Goal: Obtain resource: Download file/media

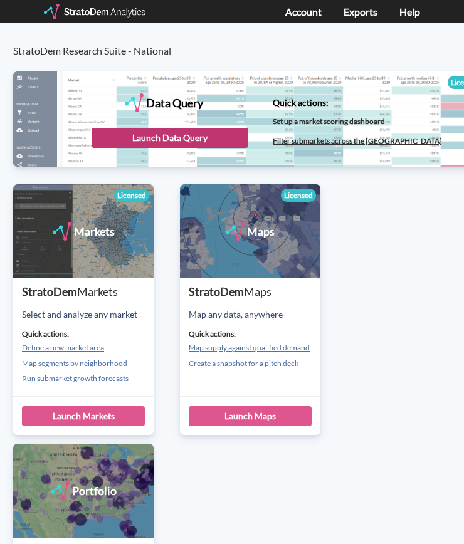
click at [165, 142] on div "Launch Data Query" at bounding box center [170, 138] width 157 height 20
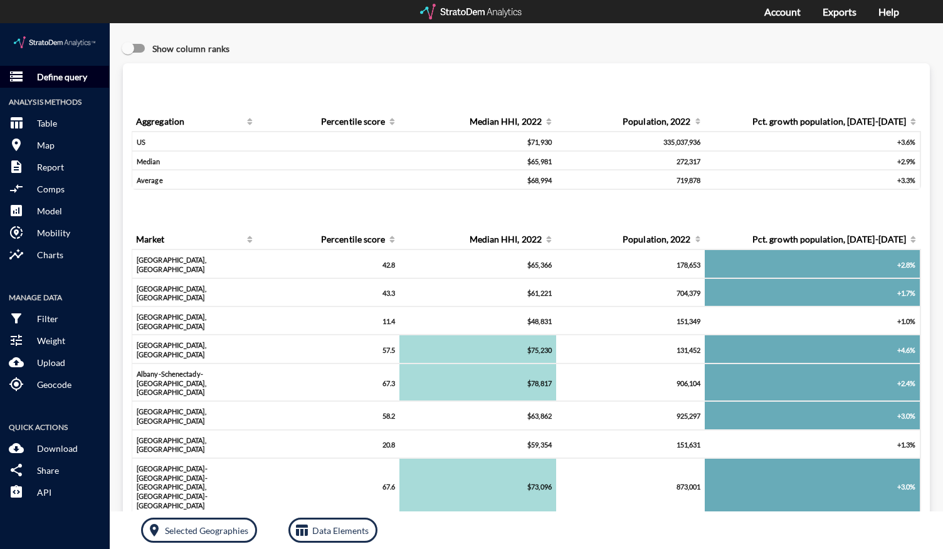
click p "Define query"
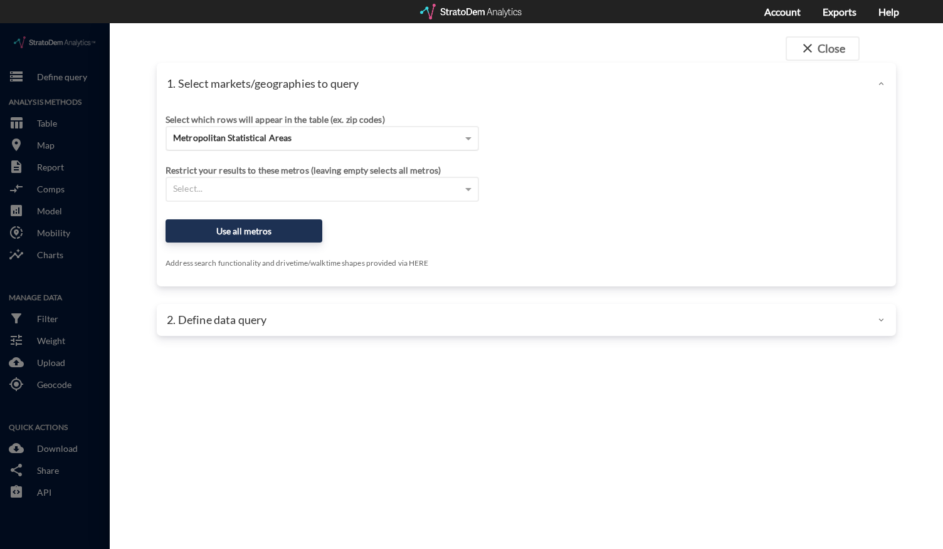
click span "Metropolitan Statistical Areas"
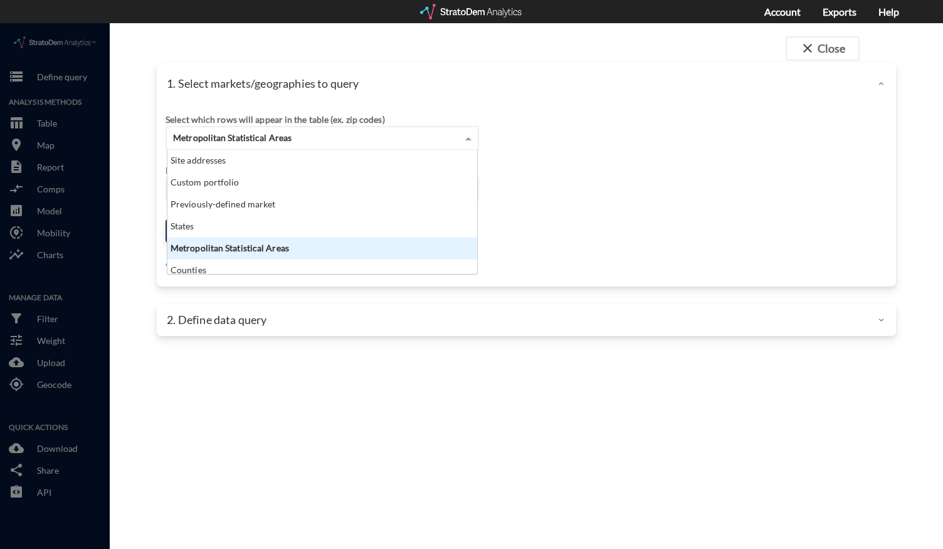
scroll to position [114, 302]
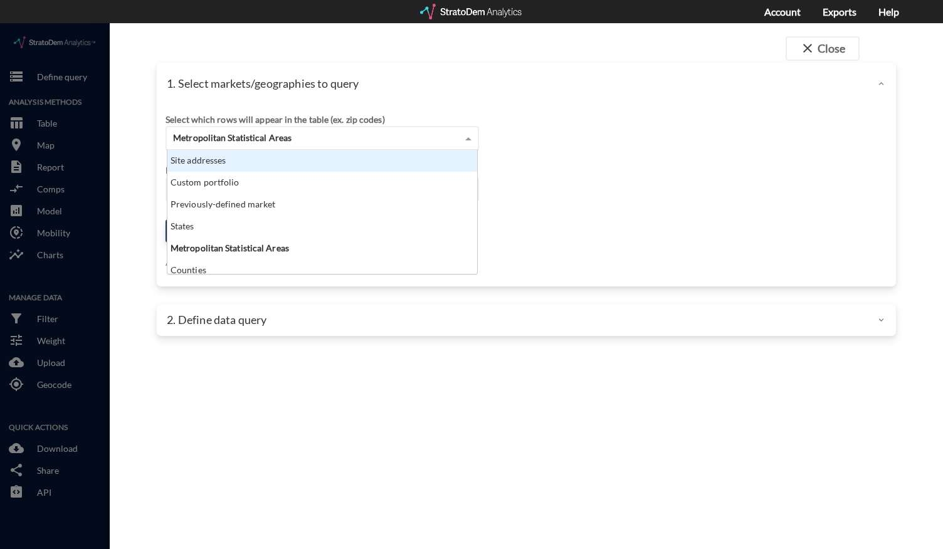
click div "Site addresses"
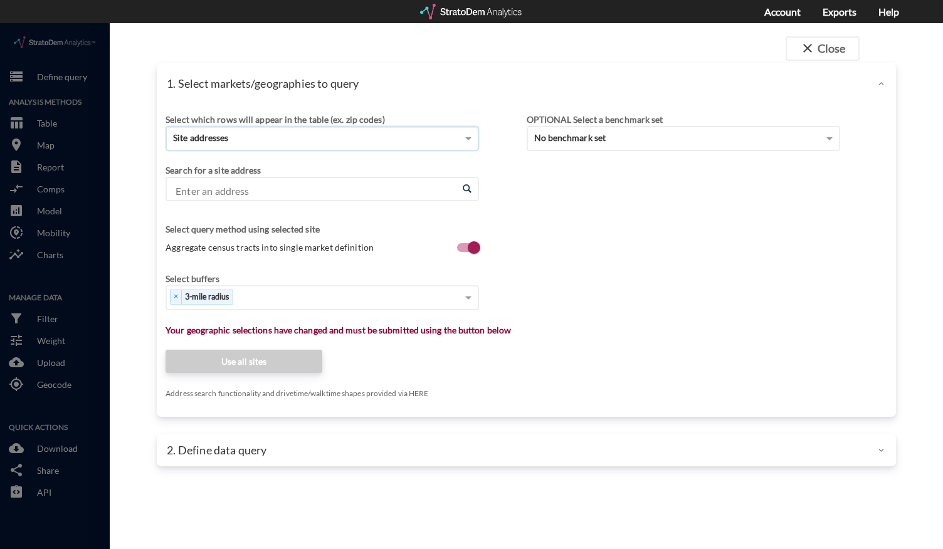
click input "Enter an address"
click li "300 Tower Pkwy, Lincolnshire, Illinois"
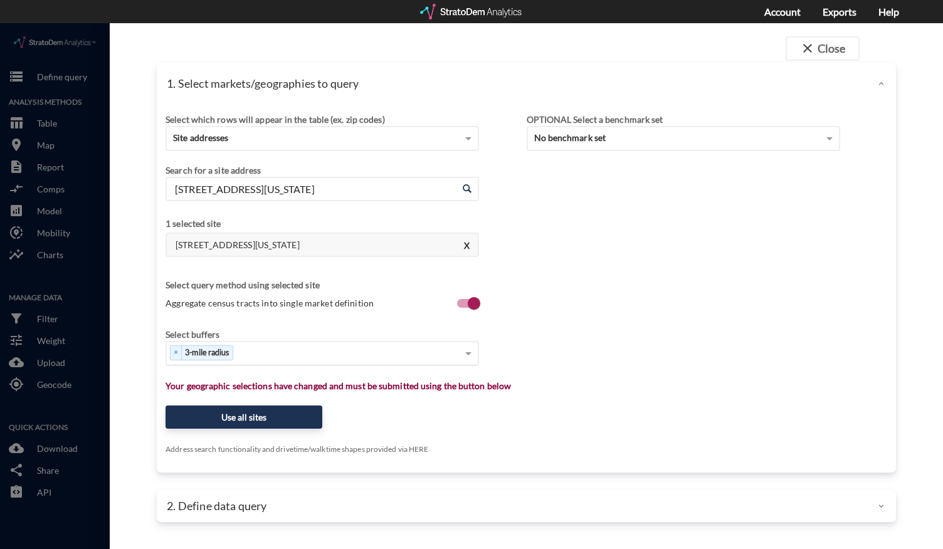
type input "300 Tower Pkwy, Lincolnshire, Illinois"
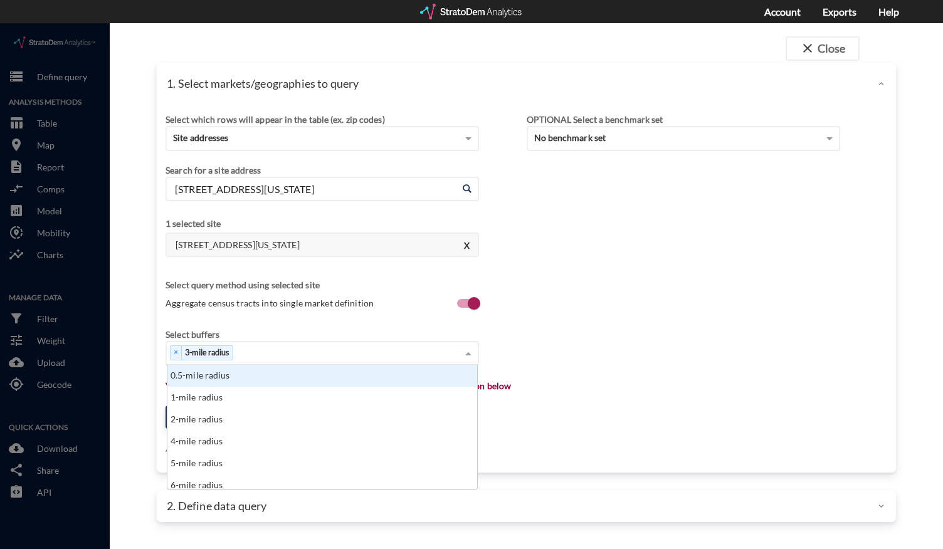
click div "× 3-mile radius"
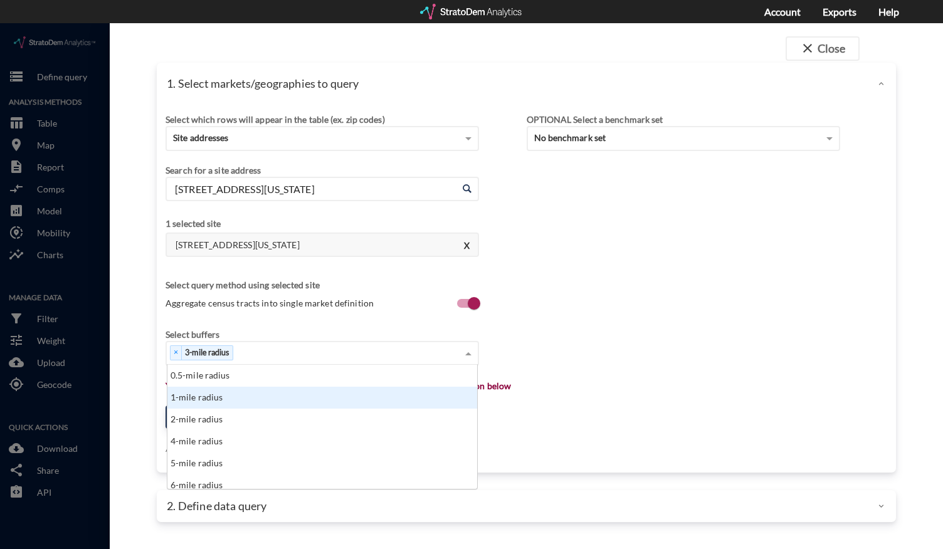
click div "1-mile radius"
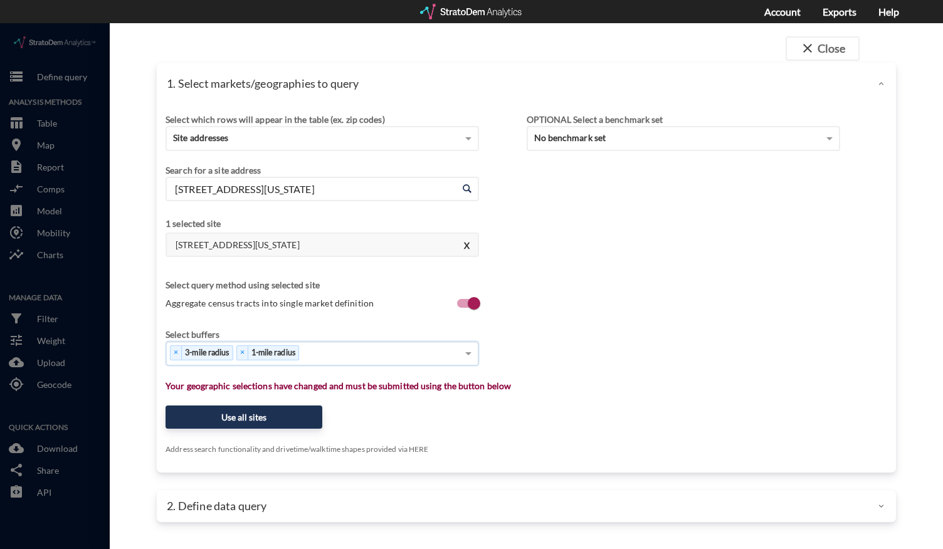
click div "× 3-mile radius × 1-mile radius"
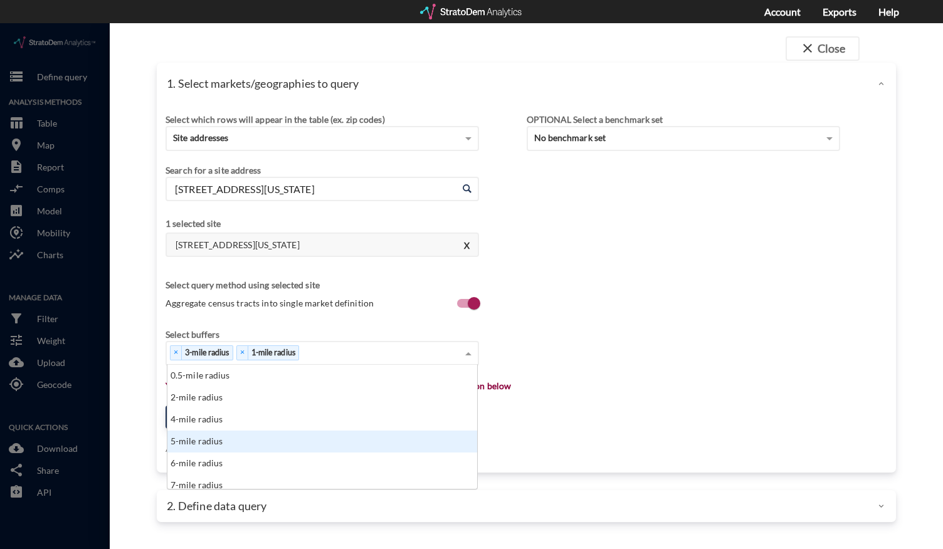
click div "5-mile radius"
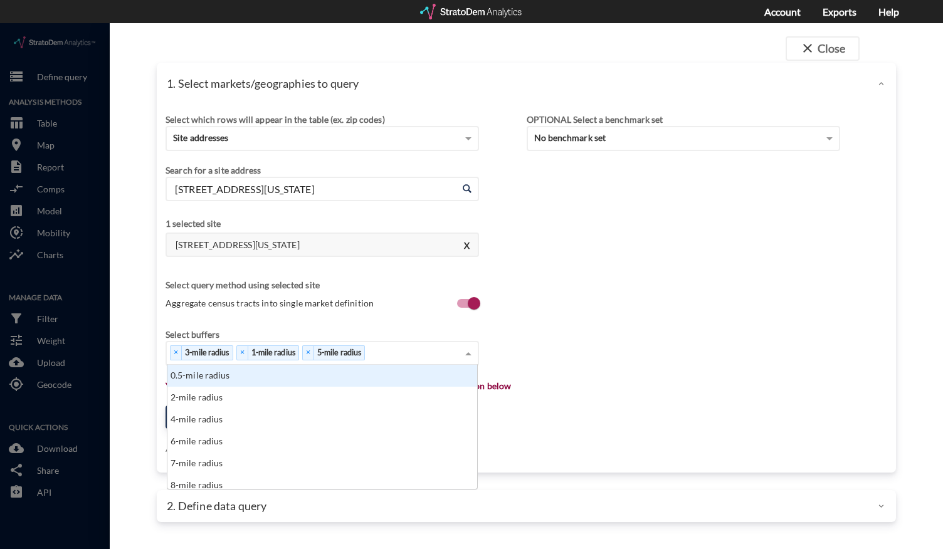
click div "× 3-mile radius × 1-mile radius × 5-mile radius"
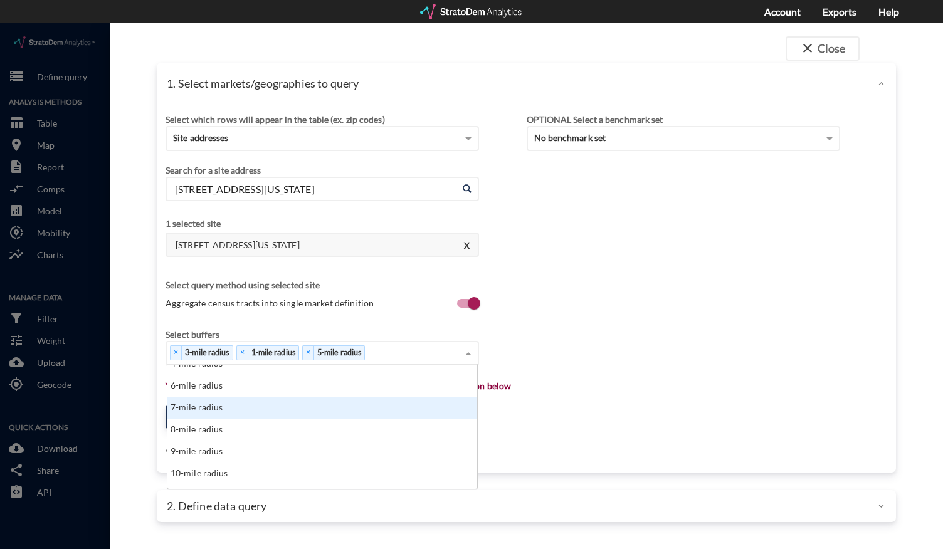
scroll to position [56, 0]
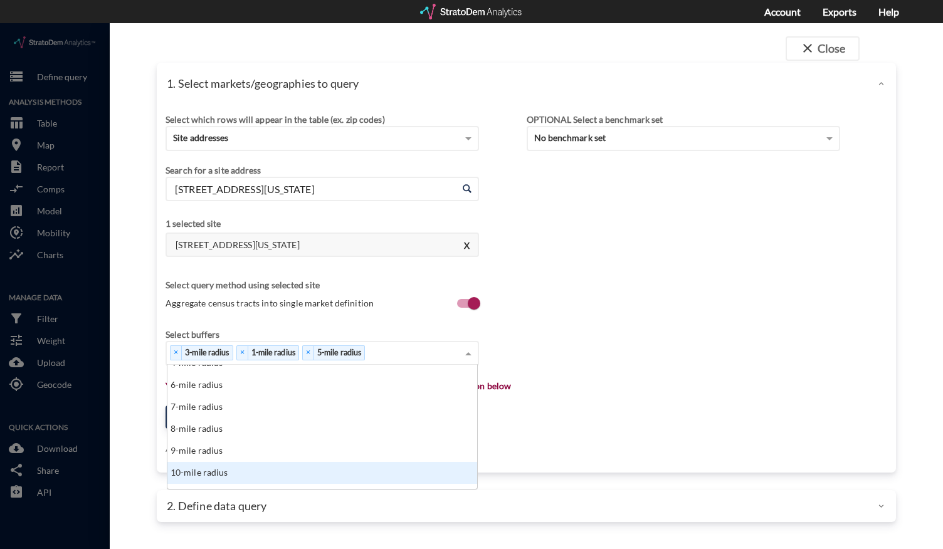
click div "10-mile radius"
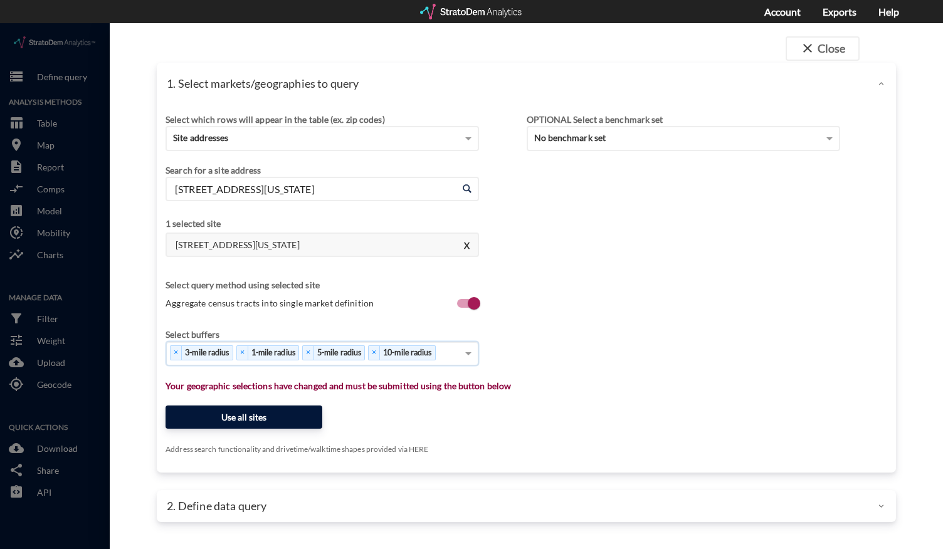
click button "Use all sites"
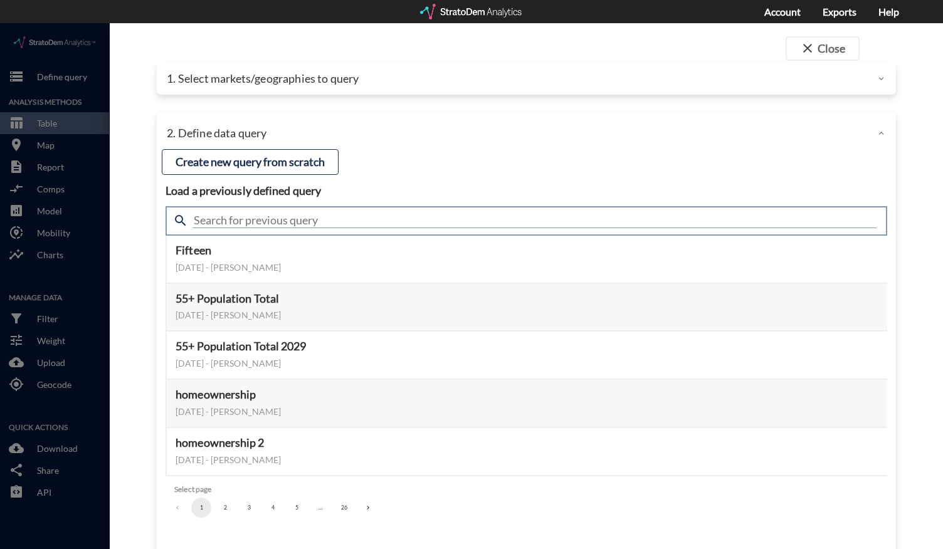
click input "text"
type input "housing demand"
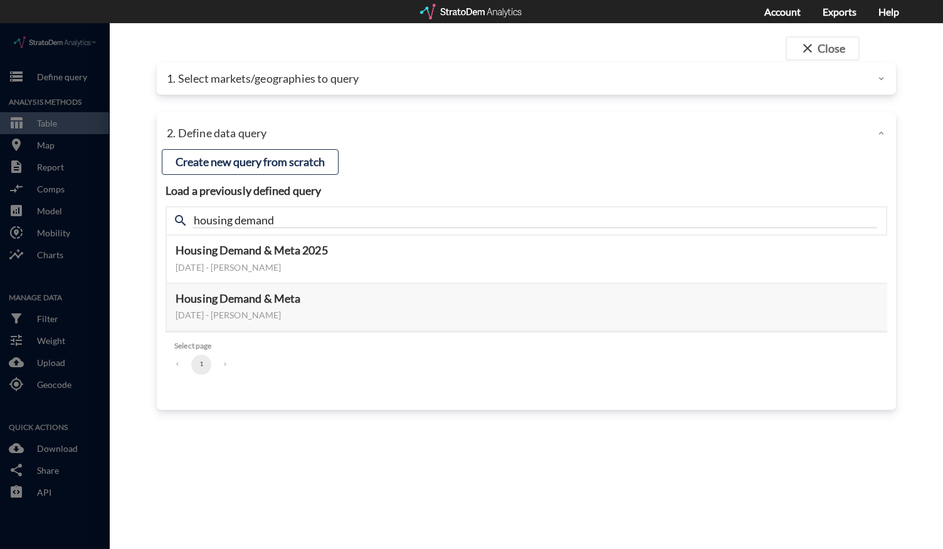
click div "close Close 1. Select markets/geographies to query Select which rows will appea…"
click button "Select this query"
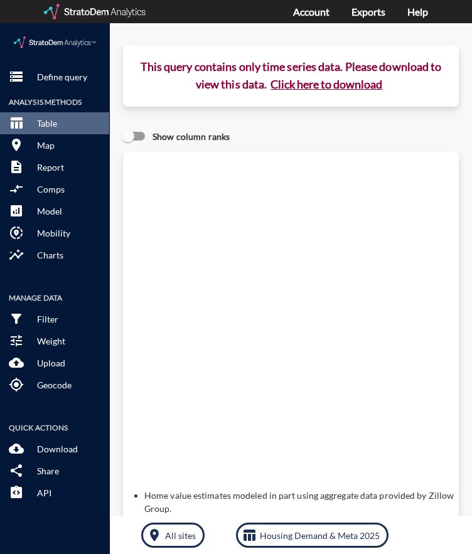
click button "Click here to download"
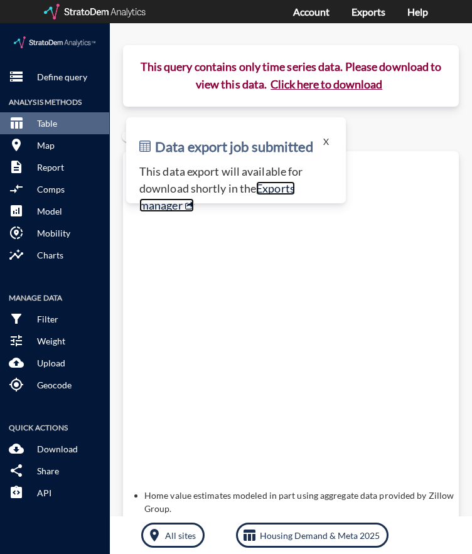
click link "Exports manager"
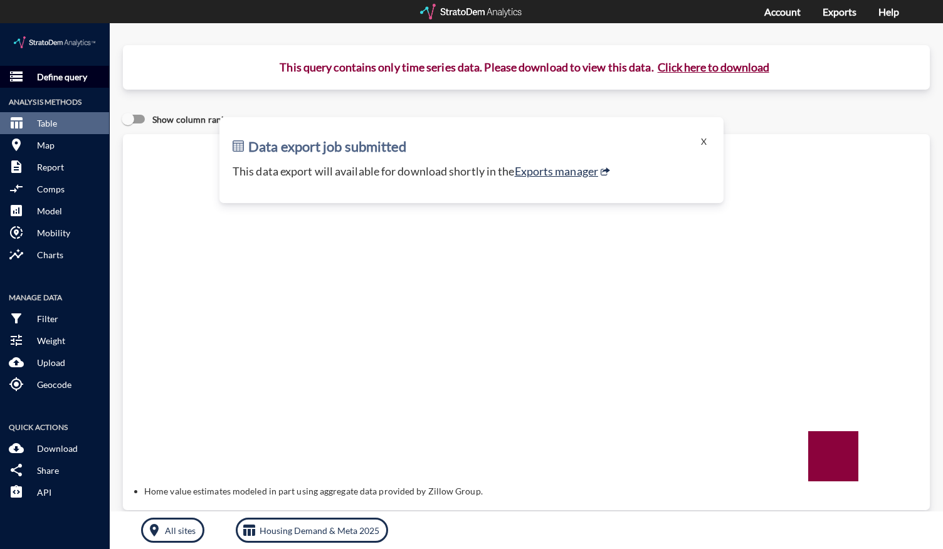
click p "Define query"
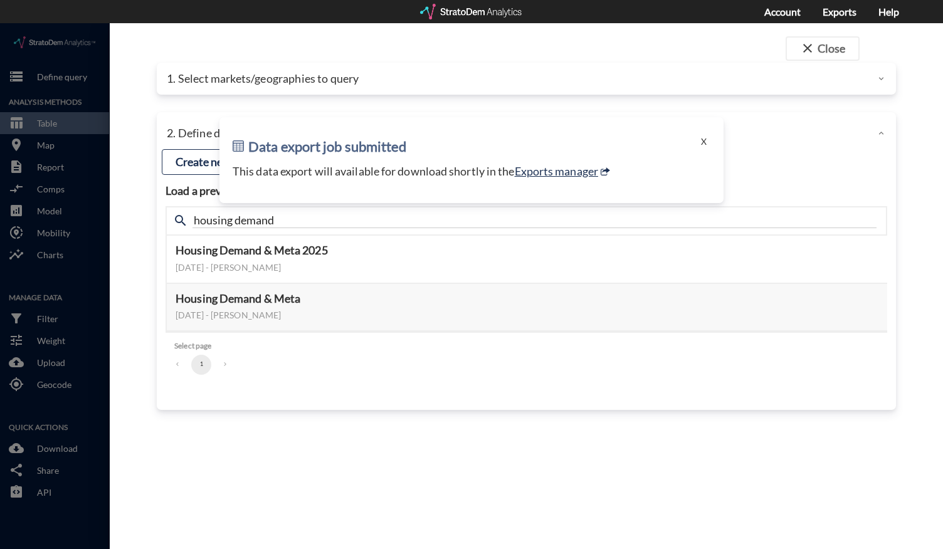
click div
click button "X"
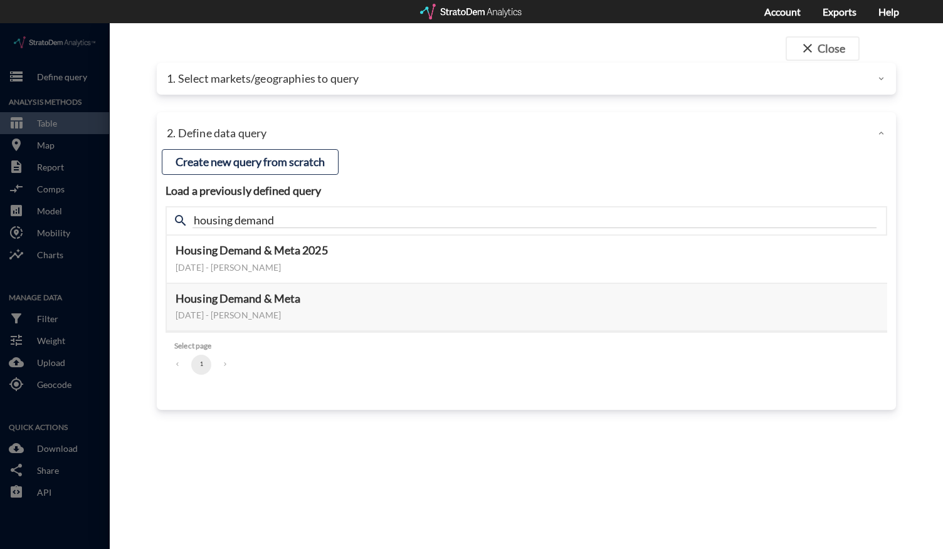
click p "1. Select markets/geographies to query"
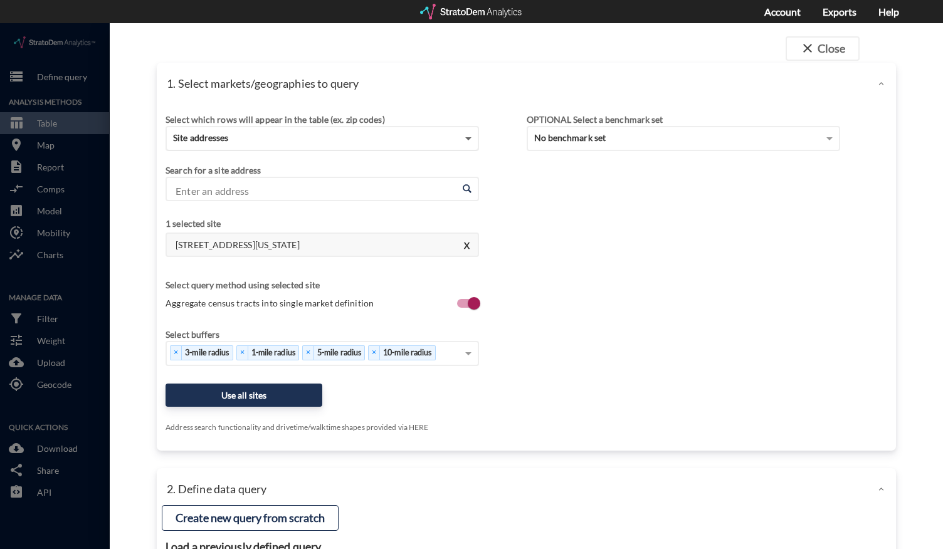
click span
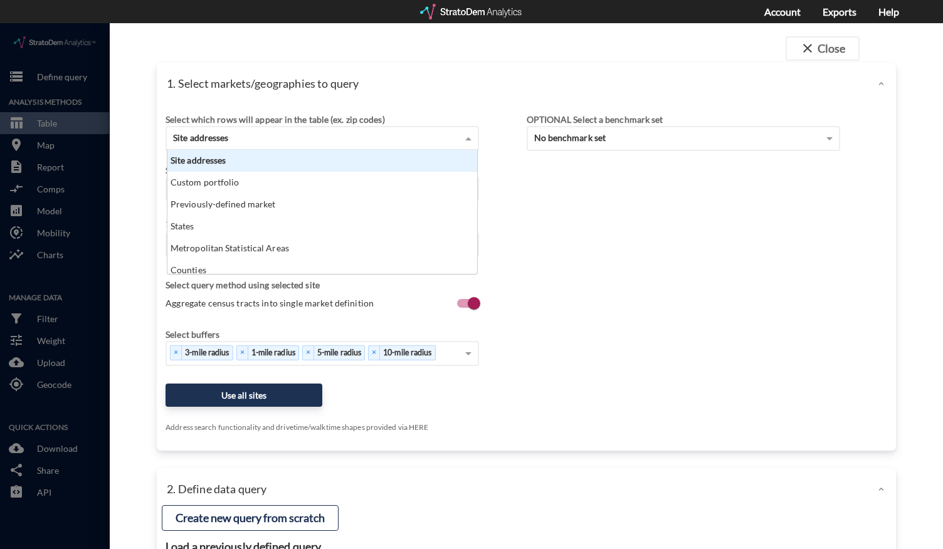
scroll to position [114, 302]
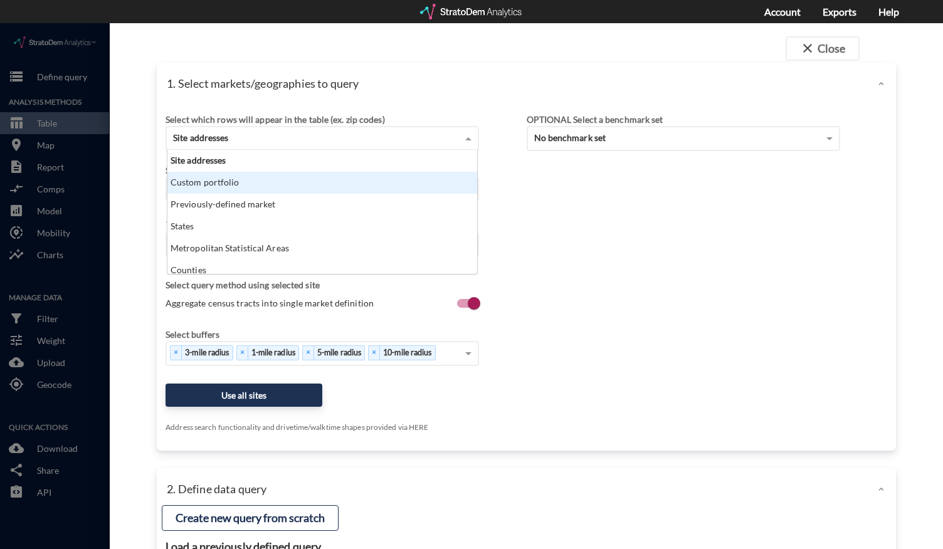
click div "Custom portfolio"
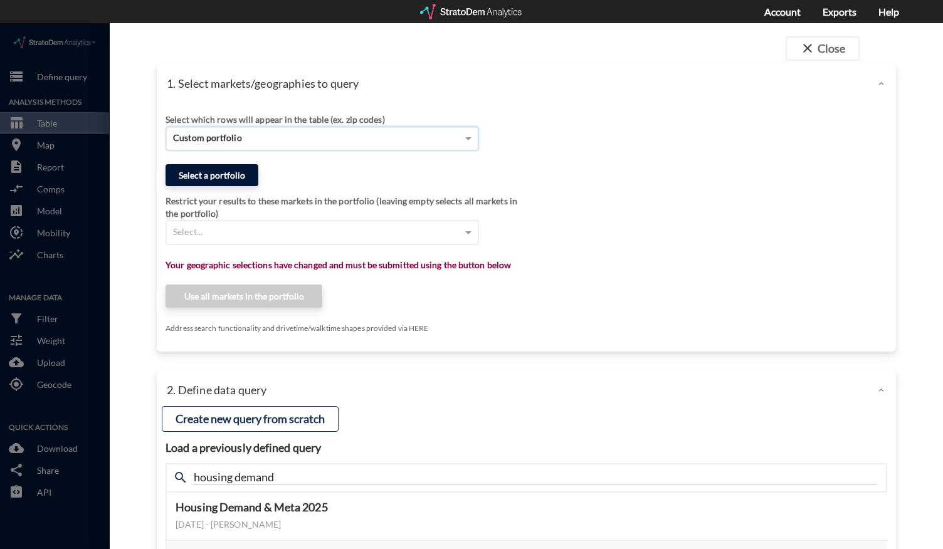
click button "Select a portfolio"
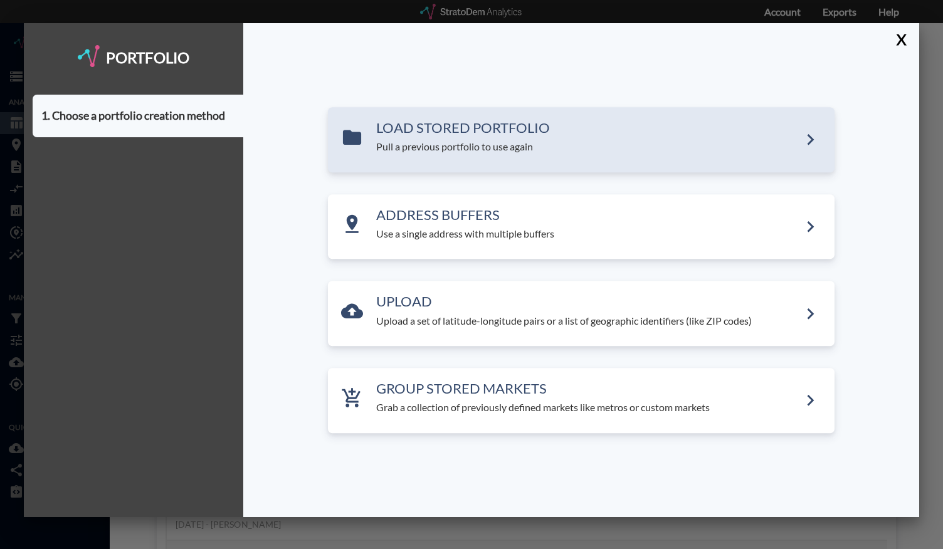
click at [422, 155] on div "LOAD STORED PORTFOLIO Pull a previous portfolio to use again" at bounding box center [581, 139] width 507 height 65
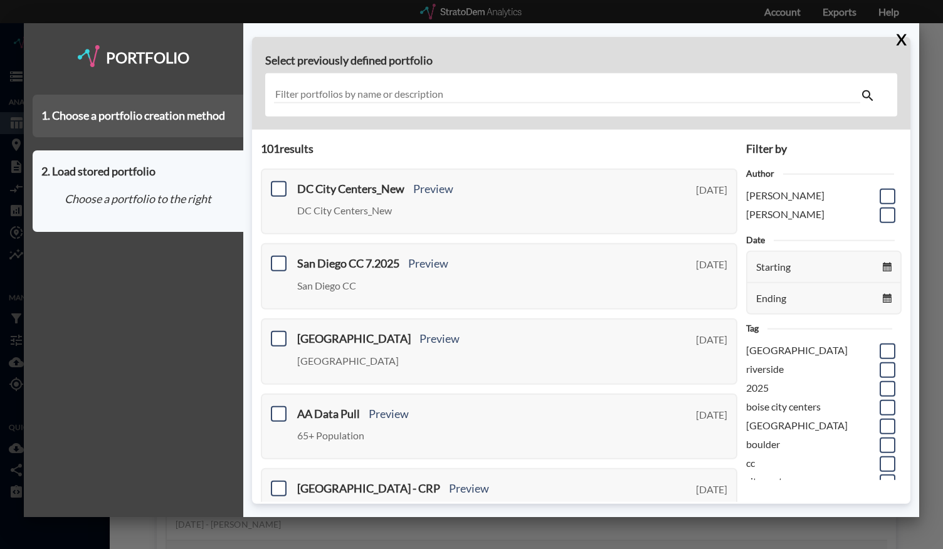
click at [183, 110] on div "1. Choose a portfolio creation method" at bounding box center [138, 116] width 211 height 43
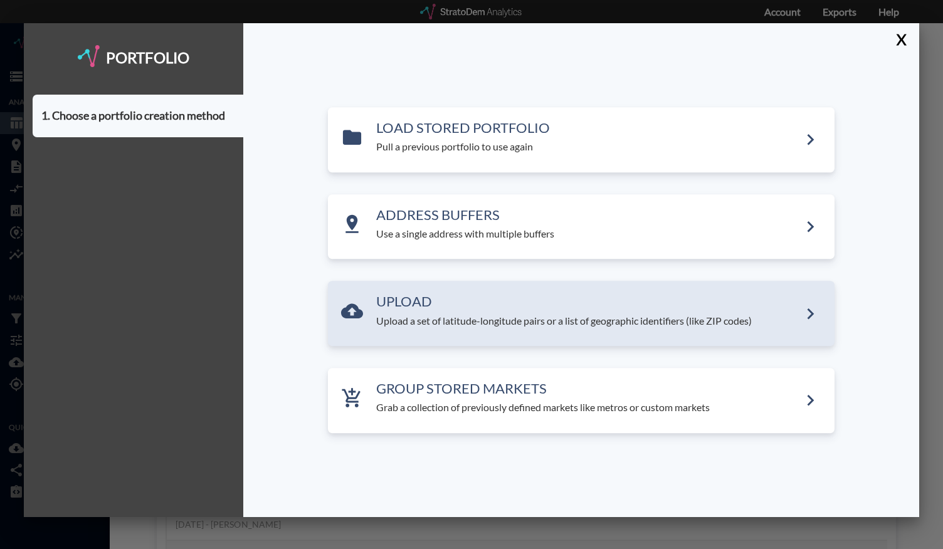
click at [471, 323] on p "Upload a set of latitude-longitude pairs or a list of geographic identifiers (l…" at bounding box center [587, 321] width 423 height 14
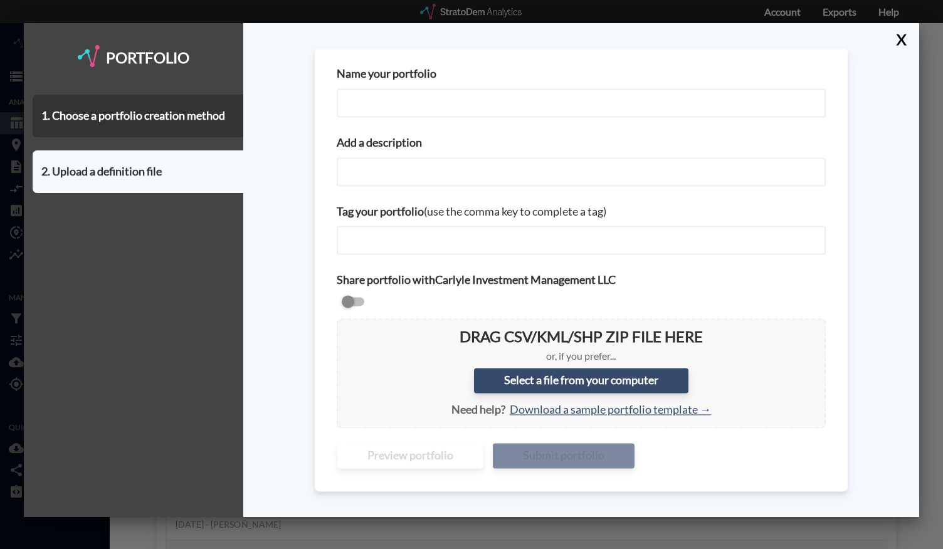
click at [421, 102] on input "Name your portfolio" at bounding box center [581, 102] width 489 height 29
type input "Chicago City Centers"
click at [285, 139] on div "Name your portfolio Chicago City Centers Add a description Tag your portfolio (…" at bounding box center [581, 270] width 677 height 494
click at [414, 106] on input "Chicago City Centers" at bounding box center [581, 102] width 489 height 29
click at [310, 236] on div "Name your portfolio Chicago City Centers Add a description Tag your portfolio (…" at bounding box center [581, 270] width 677 height 494
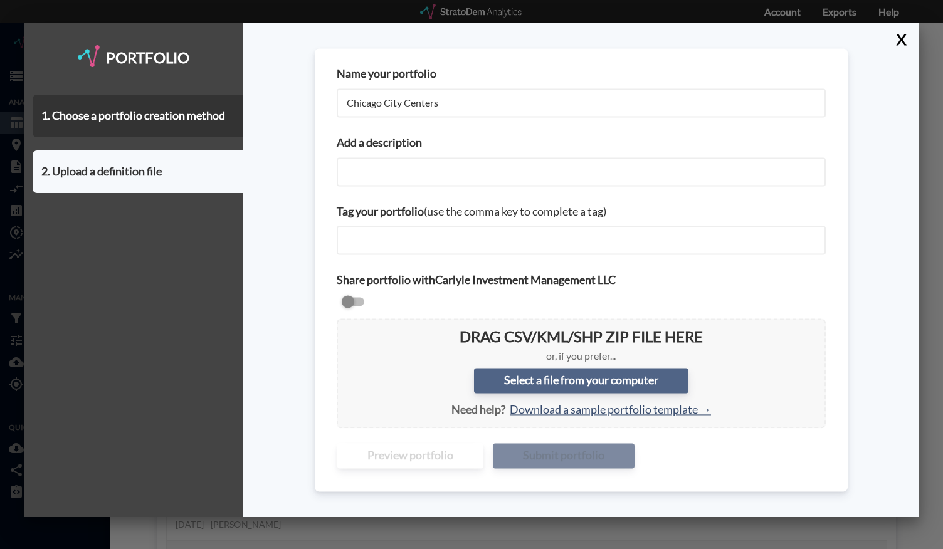
click at [471, 377] on label "Select a file from your computer" at bounding box center [581, 381] width 214 height 25
click at [347, 329] on input "Select a file from your computer" at bounding box center [347, 329] width 0 height 0
type input "C:\fakepath\Chicago City Centers - August 2025.csv"
click at [471, 383] on label "Select a file from your computer" at bounding box center [581, 381] width 214 height 25
click at [347, 329] on input "Select a file from your computer" at bounding box center [347, 329] width 0 height 0
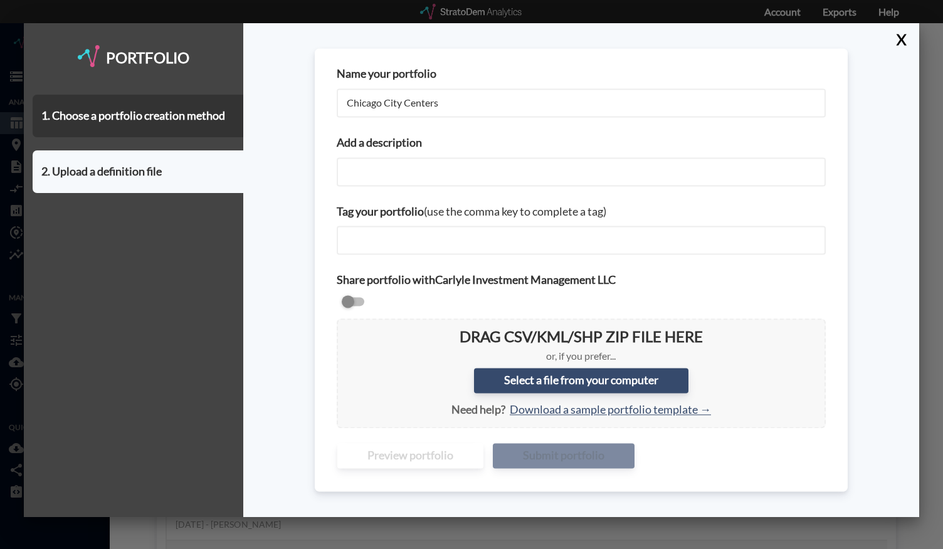
click at [408, 100] on input "Chicago City Centers" at bounding box center [581, 102] width 489 height 29
click at [361, 163] on input "Add a description" at bounding box center [581, 171] width 489 height 29
paste input "Chicago City Centers"
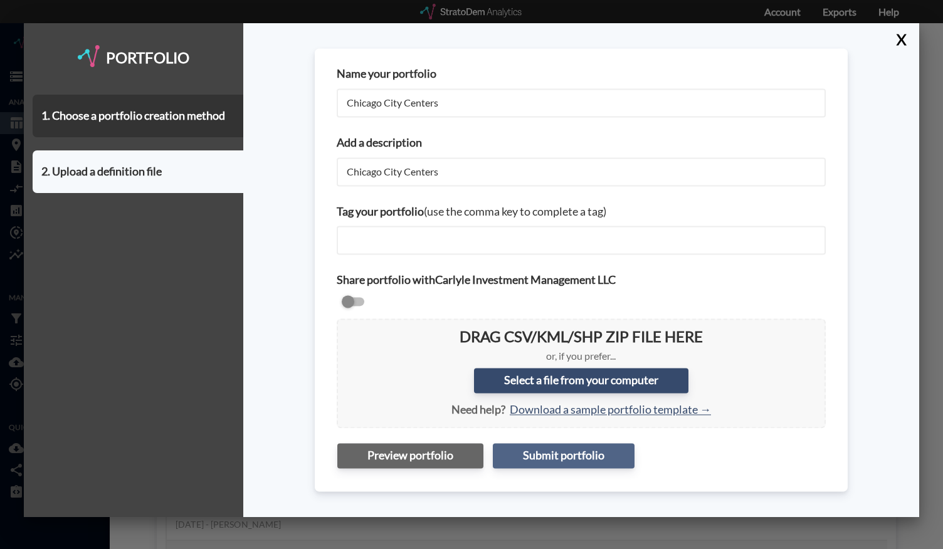
type input "Chicago City Centers"
click at [471, 450] on button "Submit portfolio" at bounding box center [564, 455] width 142 height 25
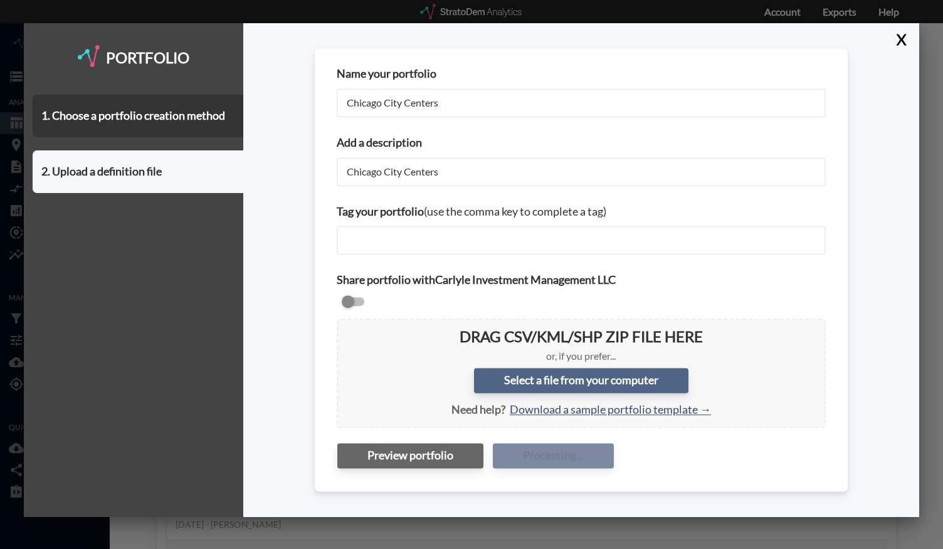
click at [471, 379] on label "Select a file from your computer" at bounding box center [581, 381] width 214 height 25
click at [347, 329] on input "Select a file from your computer" at bounding box center [347, 329] width 0 height 0
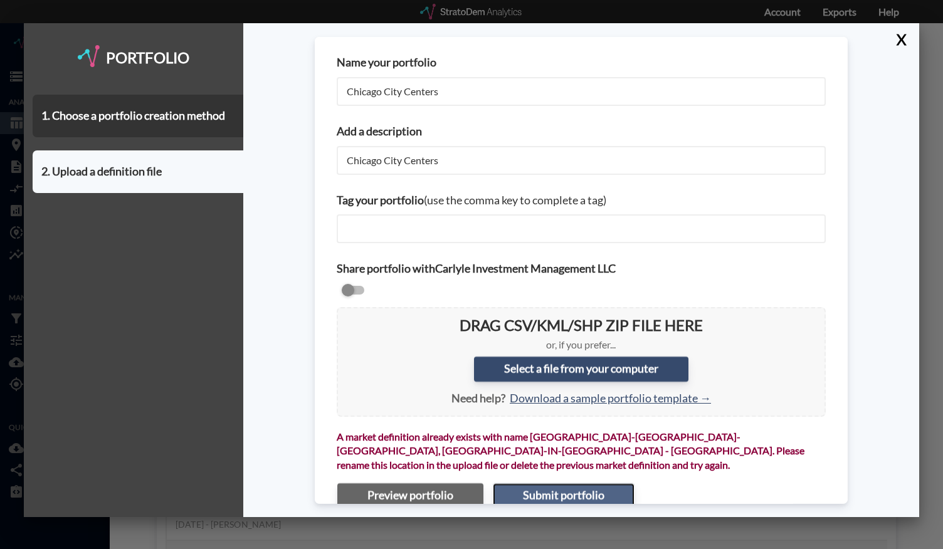
click at [471, 483] on button "Submit portfolio" at bounding box center [564, 495] width 142 height 25
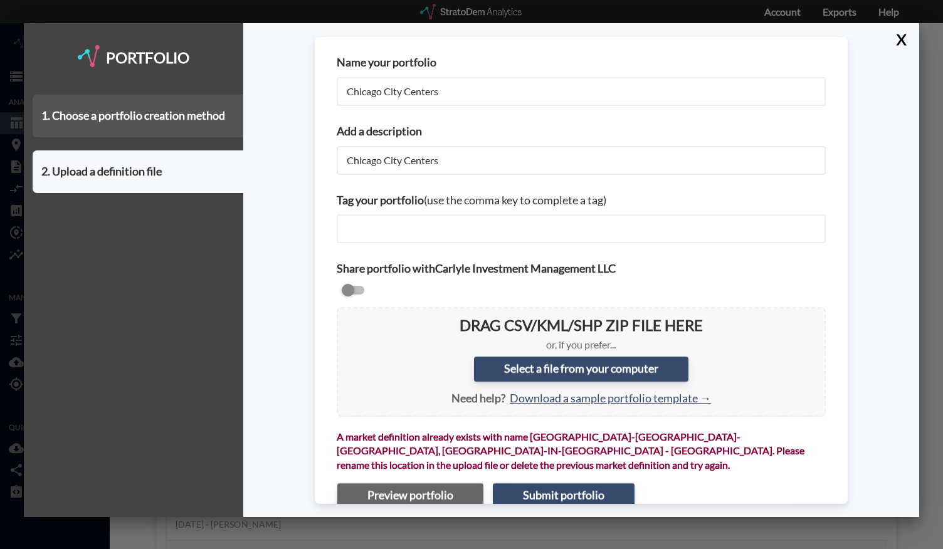
click at [155, 121] on div "1. Choose a portfolio creation method" at bounding box center [138, 116] width 211 height 43
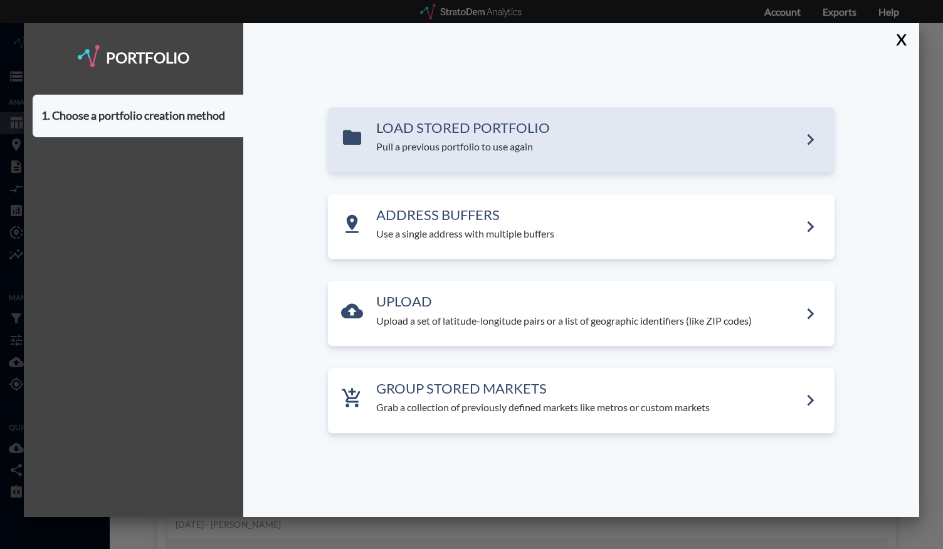
click at [471, 155] on div "LOAD STORED PORTFOLIO Pull a previous portfolio to use again" at bounding box center [581, 139] width 507 height 65
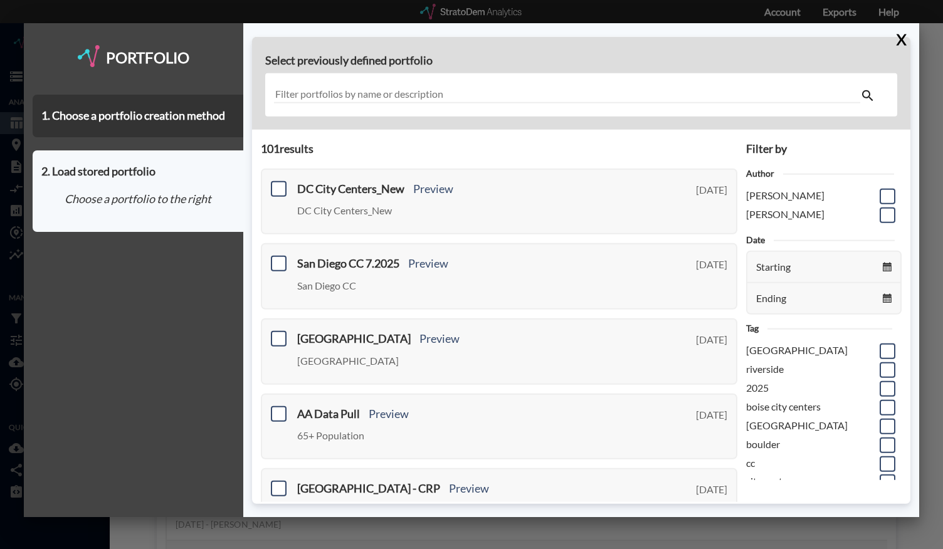
click at [376, 87] on input "text" at bounding box center [567, 95] width 587 height 17
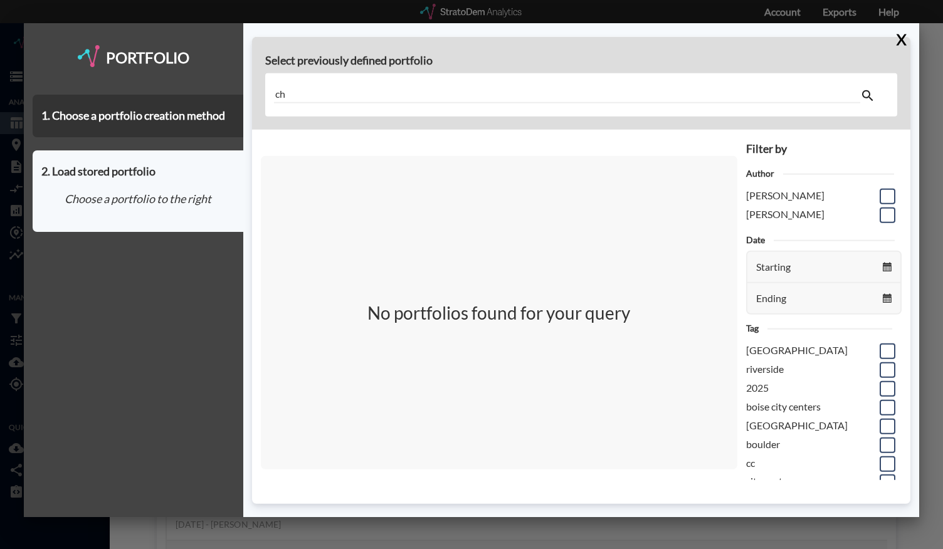
type input "c"
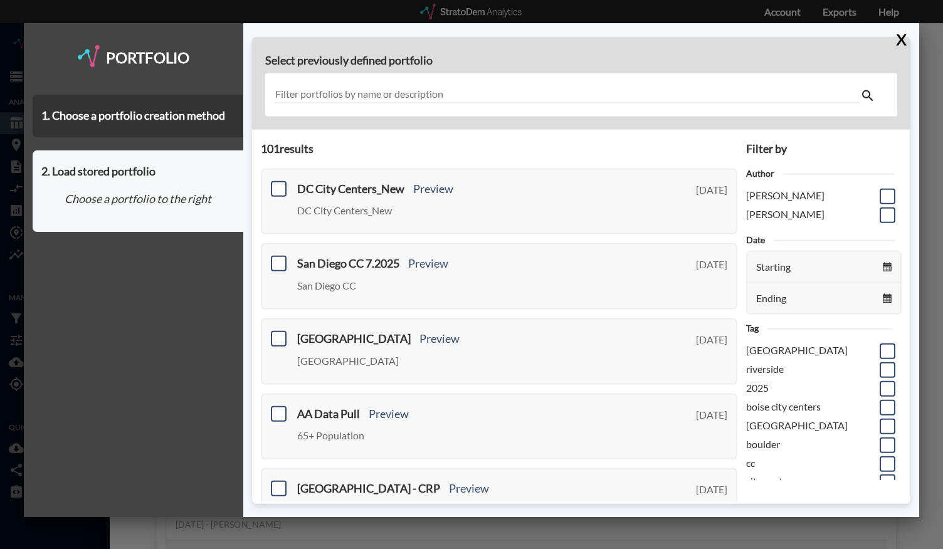
click at [376, 87] on input "text" at bounding box center [567, 95] width 587 height 17
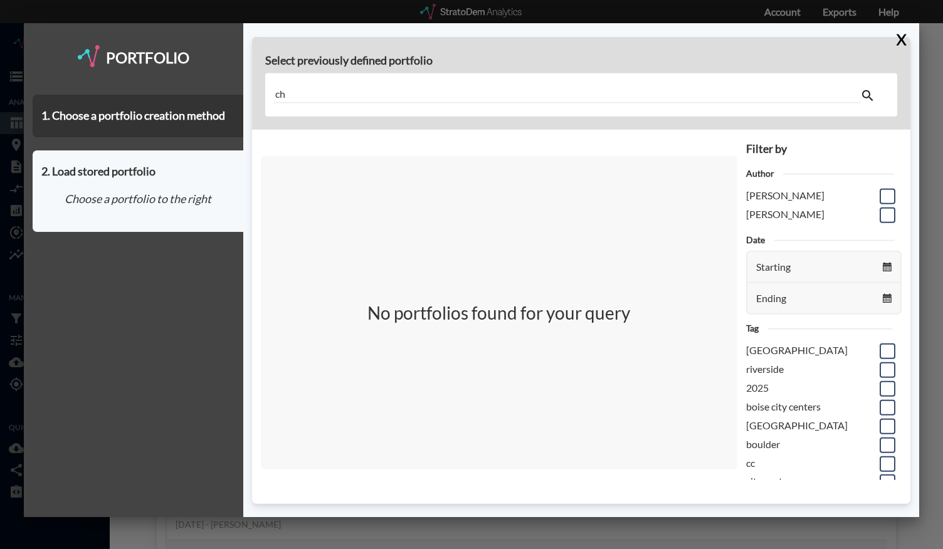
type input "c"
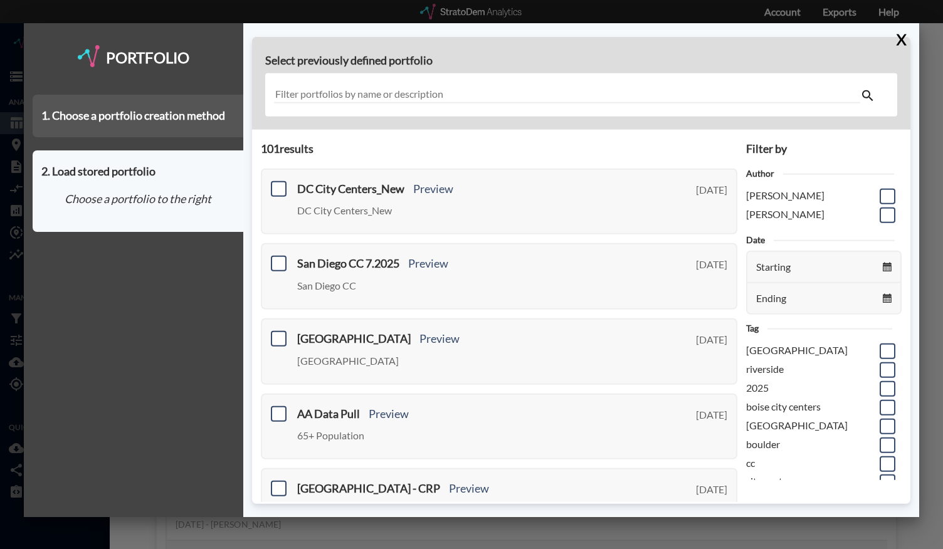
click at [178, 115] on div "1. Choose a portfolio creation method" at bounding box center [138, 116] width 211 height 43
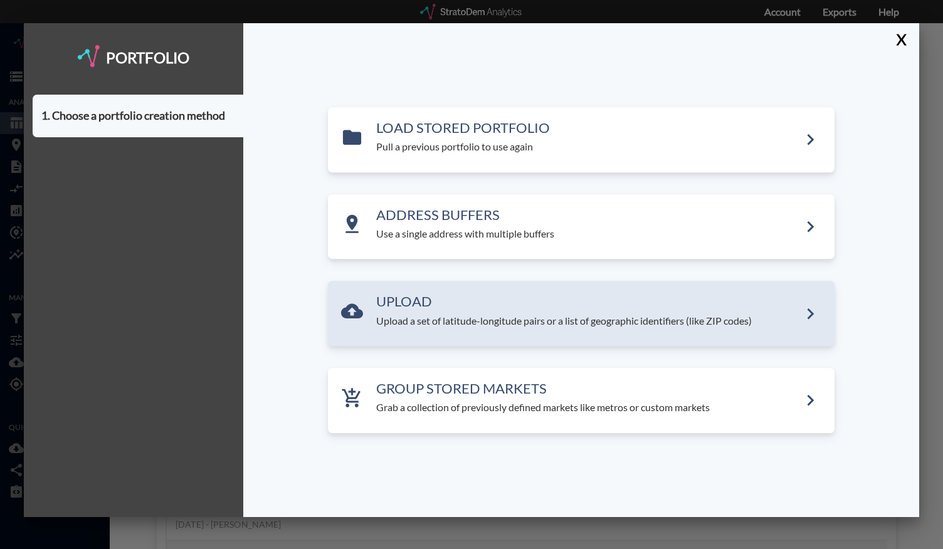
click at [428, 336] on div "UPLOAD Upload a set of latitude-longitude pairs or a list of geographic identif…" at bounding box center [581, 314] width 507 height 65
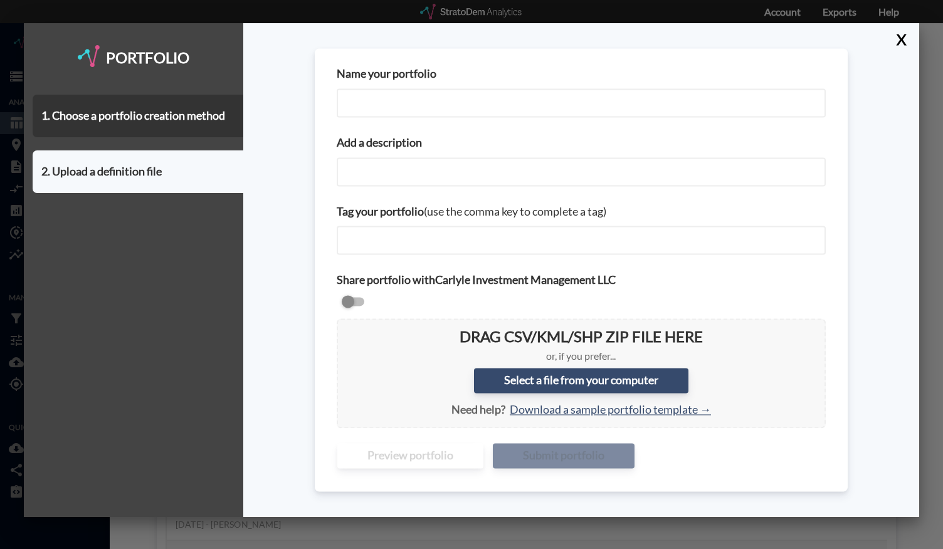
click at [406, 112] on input "Name your portfolio" at bounding box center [581, 102] width 489 height 29
type input "Chicago City Centers"
click at [381, 171] on input "Add a description" at bounding box center [581, 171] width 489 height 29
paste input "Chicago City Centers"
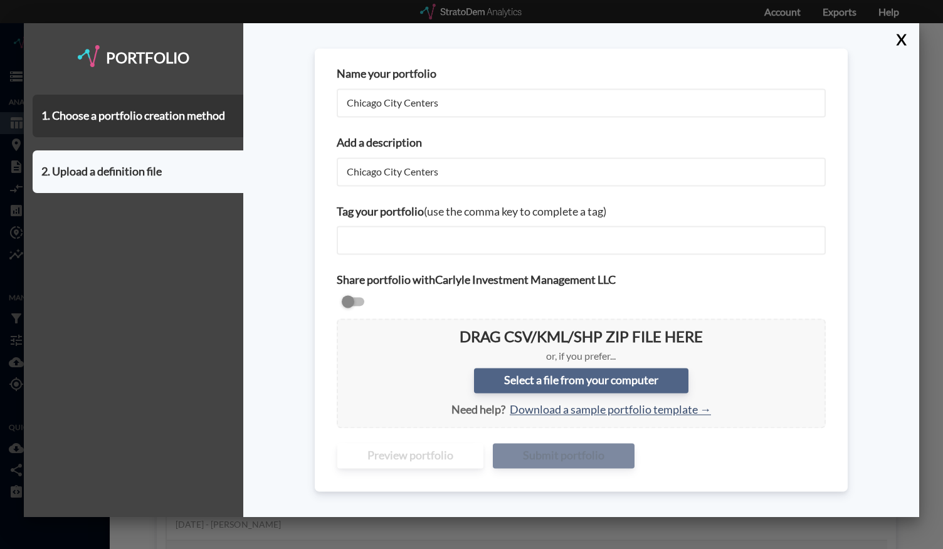
type input "Chicago City Centers"
click at [471, 377] on label "Select a file from your computer" at bounding box center [581, 381] width 214 height 25
click at [347, 329] on input "Select a file from your computer" at bounding box center [347, 329] width 0 height 0
type input "C:\fakepath\Chicago City Centers - August 2025.csv"
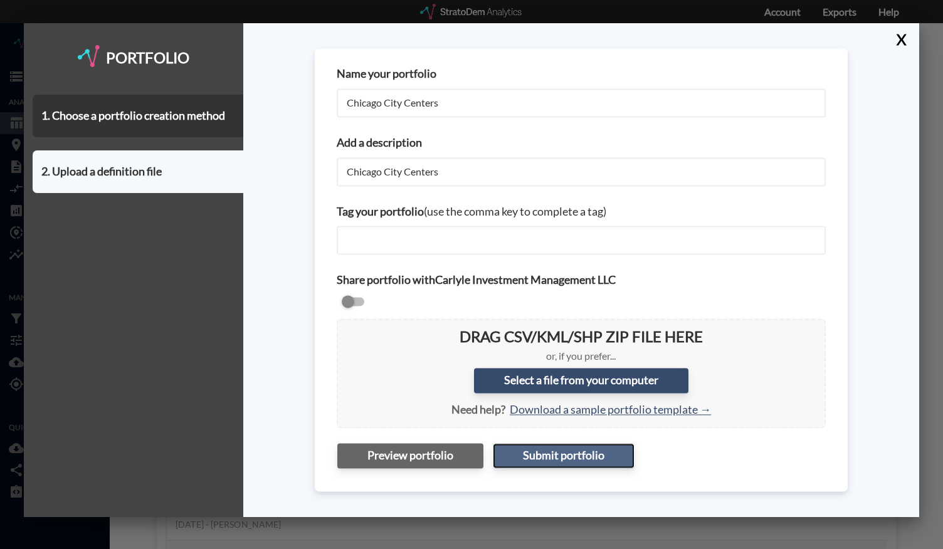
click at [471, 454] on button "Submit portfolio" at bounding box center [564, 455] width 142 height 25
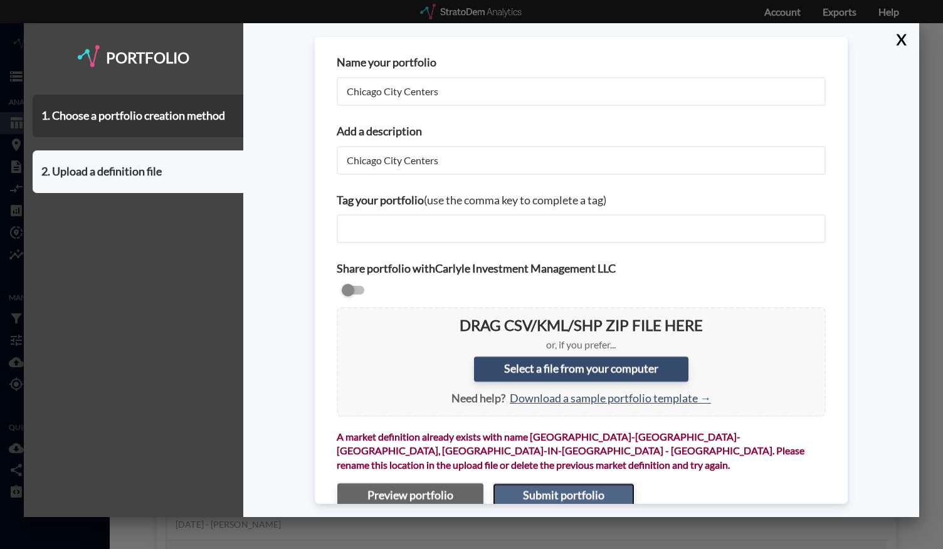
click at [471, 483] on button "Submit portfolio" at bounding box center [564, 495] width 142 height 25
click at [471, 36] on button "X" at bounding box center [899, 39] width 22 height 33
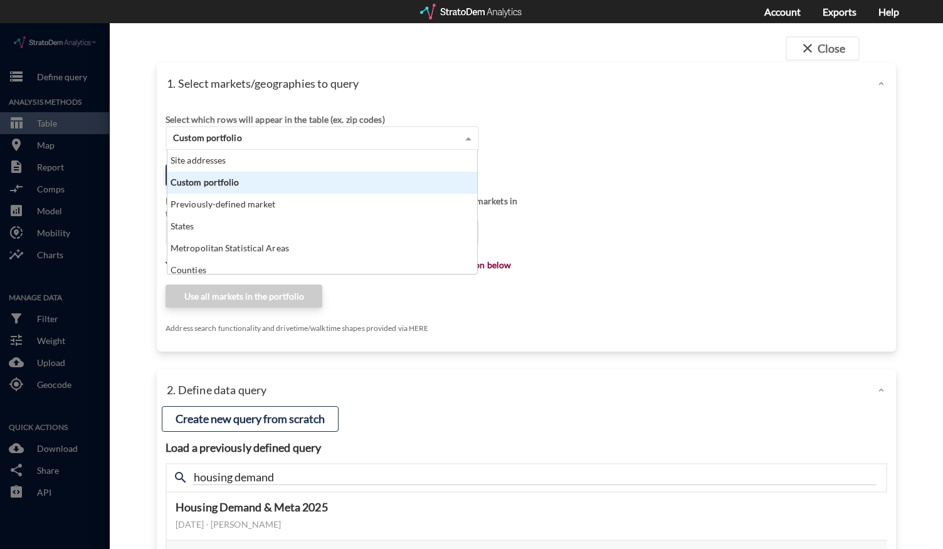
click span "Custom portfolio"
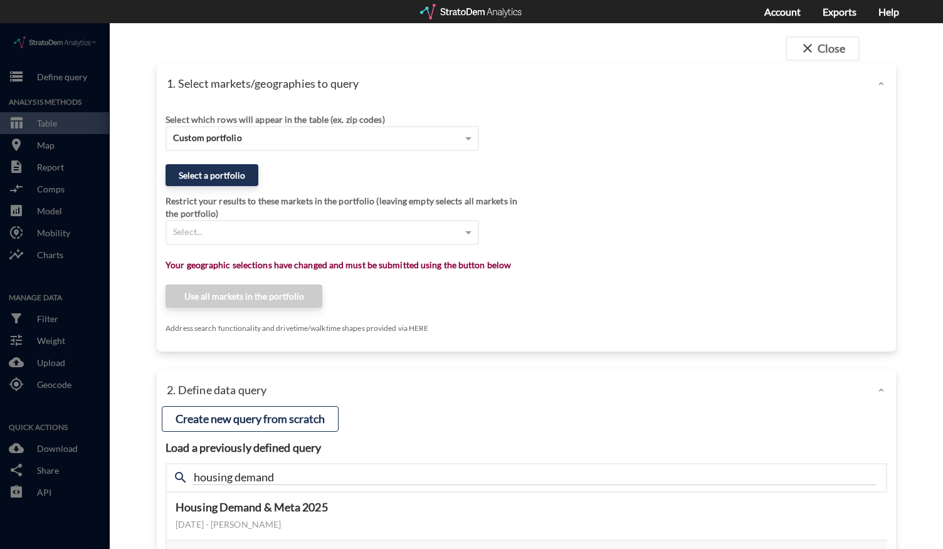
click div "close Close 1. Select markets/geographies to query Select which rows will appea…"
click button "Select a portfolio"
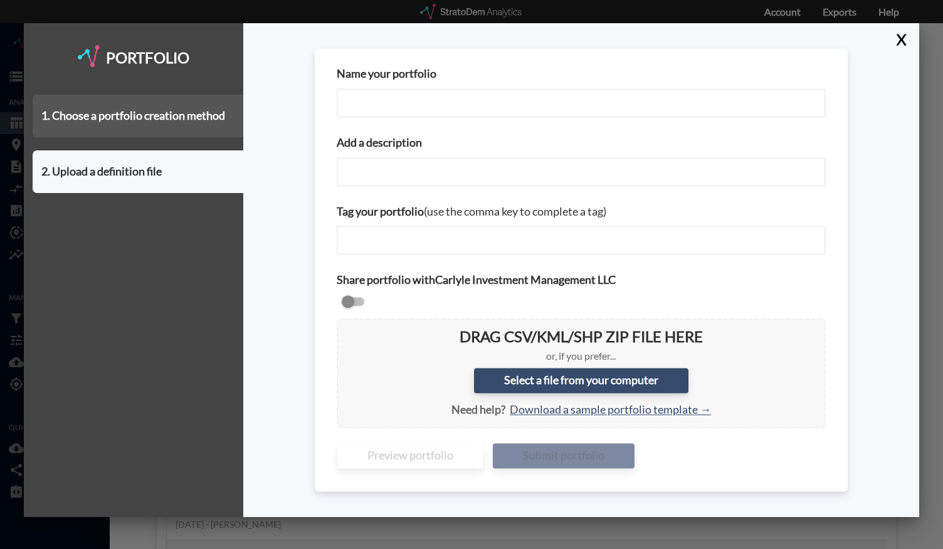
click at [201, 112] on div "1. Choose a portfolio creation method" at bounding box center [138, 116] width 211 height 43
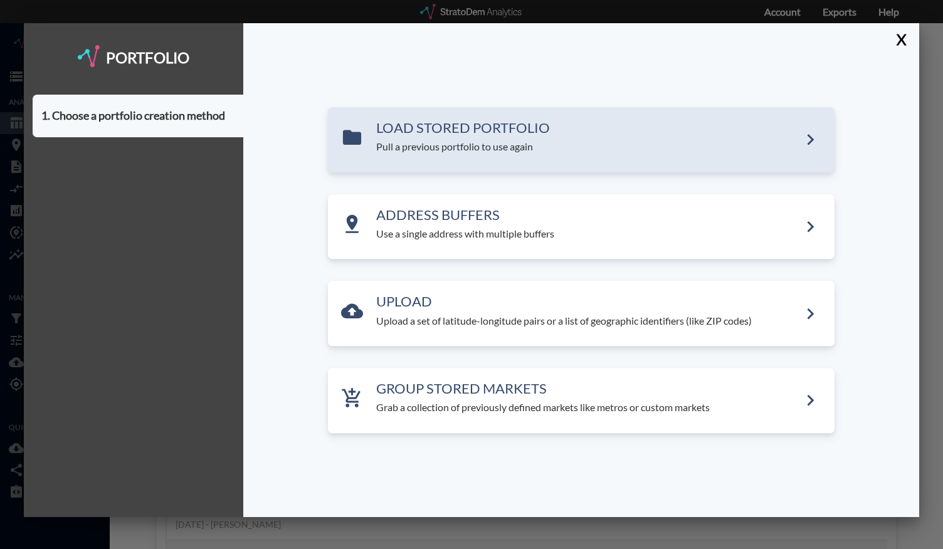
click at [443, 163] on div "LOAD STORED PORTFOLIO Pull a previous portfolio to use again" at bounding box center [581, 139] width 507 height 65
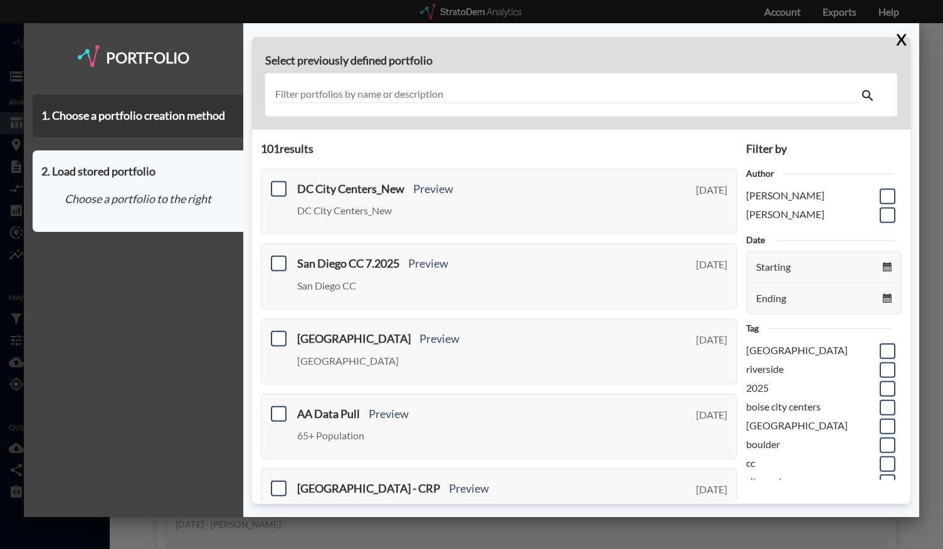
click at [372, 93] on input "text" at bounding box center [567, 95] width 587 height 17
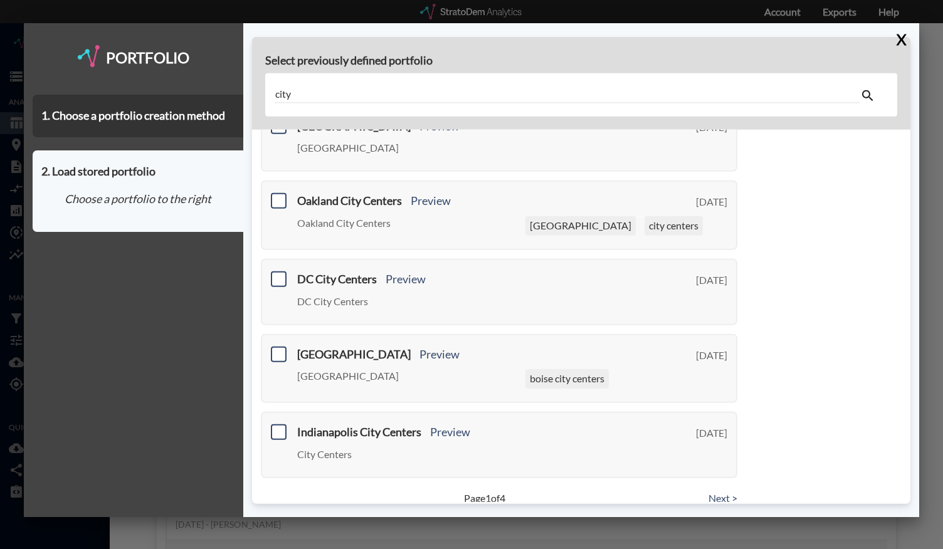
scroll to position [481, 0]
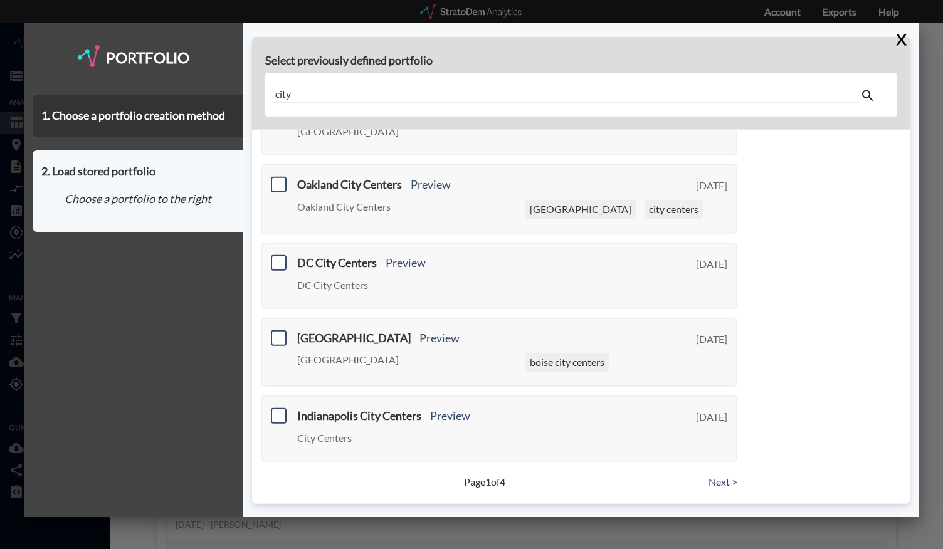
type input "city"
click at [471, 483] on link "Next >" at bounding box center [723, 482] width 29 height 14
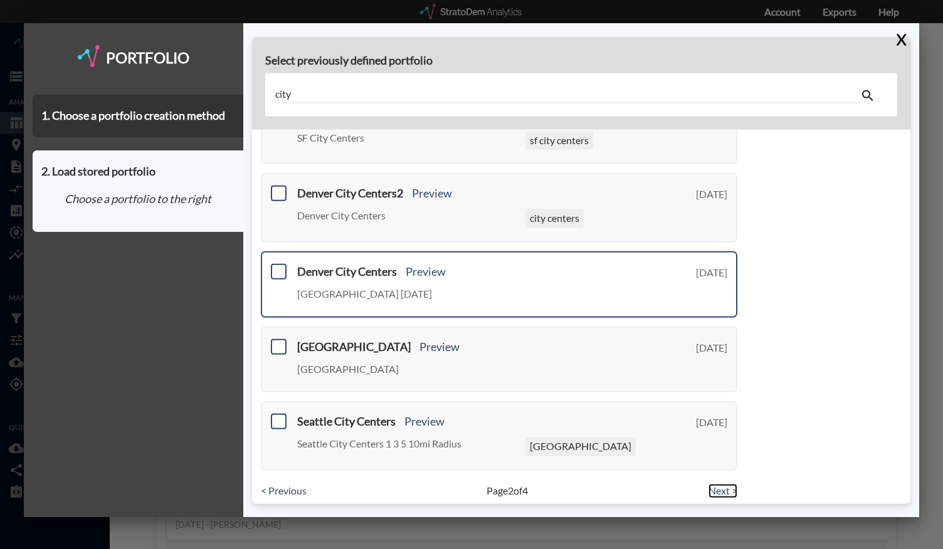
scroll to position [460, 0]
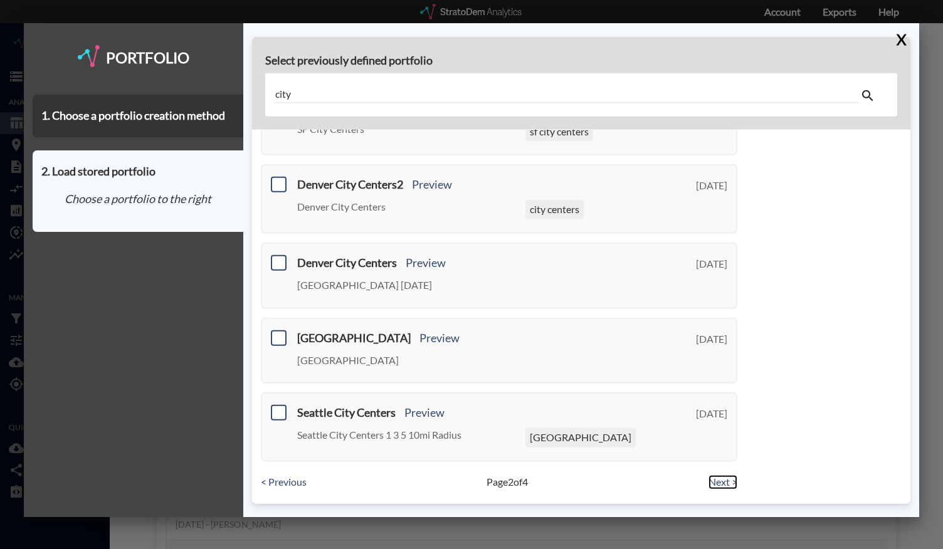
click at [471, 483] on link "Next >" at bounding box center [723, 482] width 29 height 14
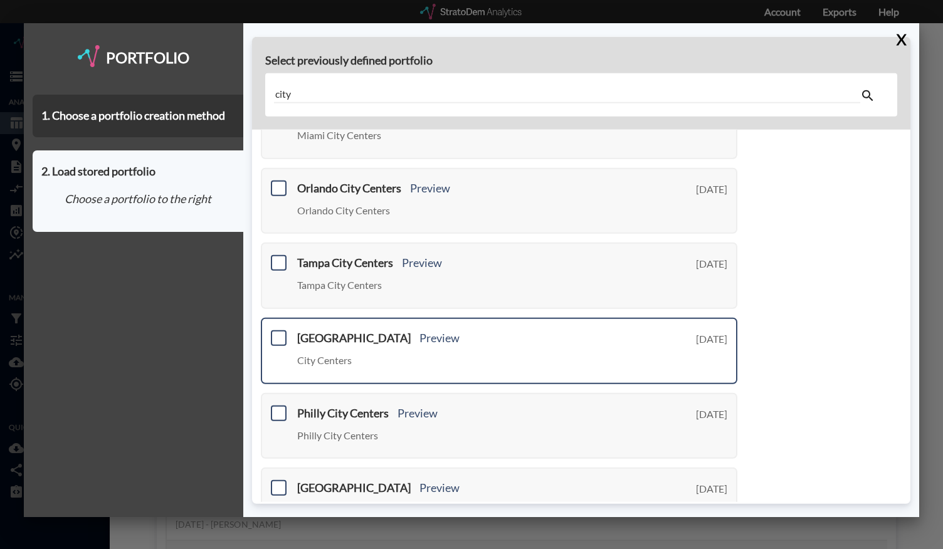
scroll to position [448, 0]
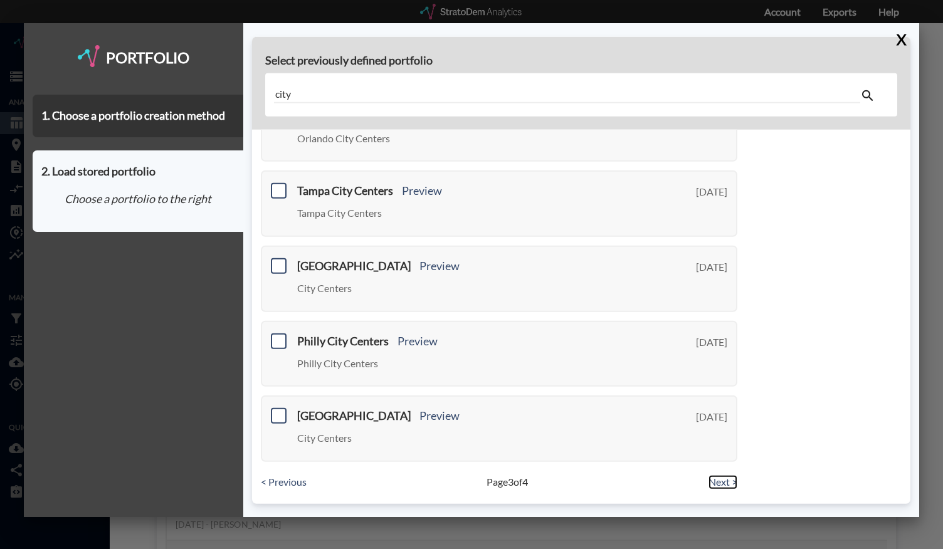
click at [471, 485] on link "Next >" at bounding box center [723, 482] width 29 height 14
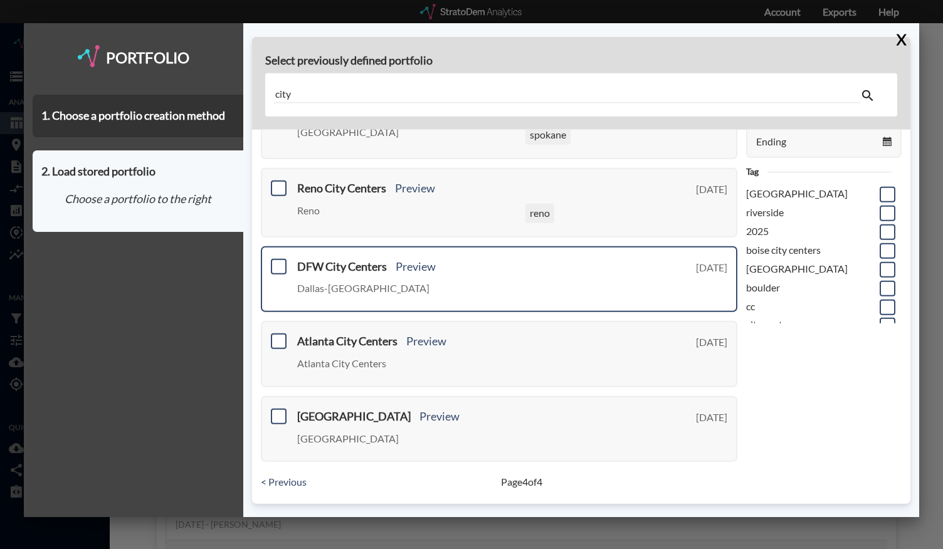
scroll to position [0, 0]
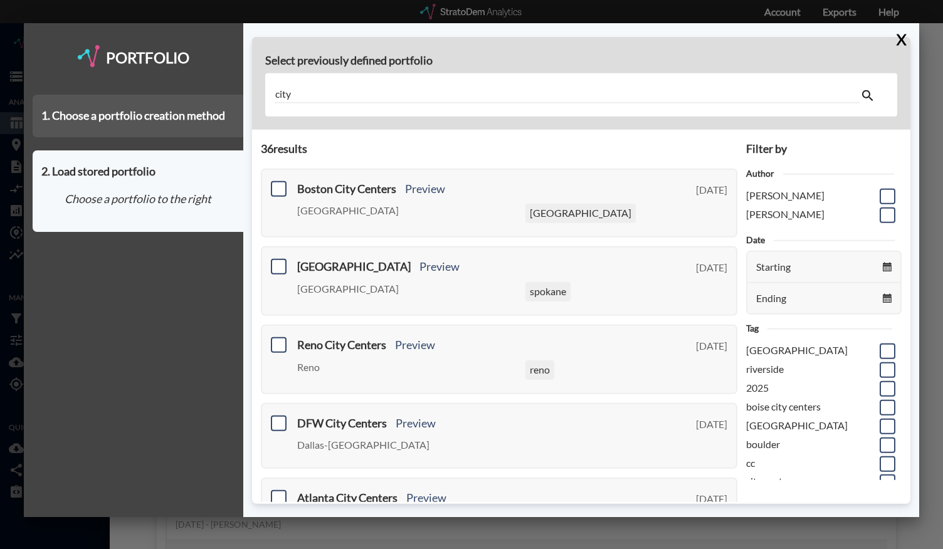
click at [172, 113] on div "1. Choose a portfolio creation method" at bounding box center [138, 116] width 211 height 43
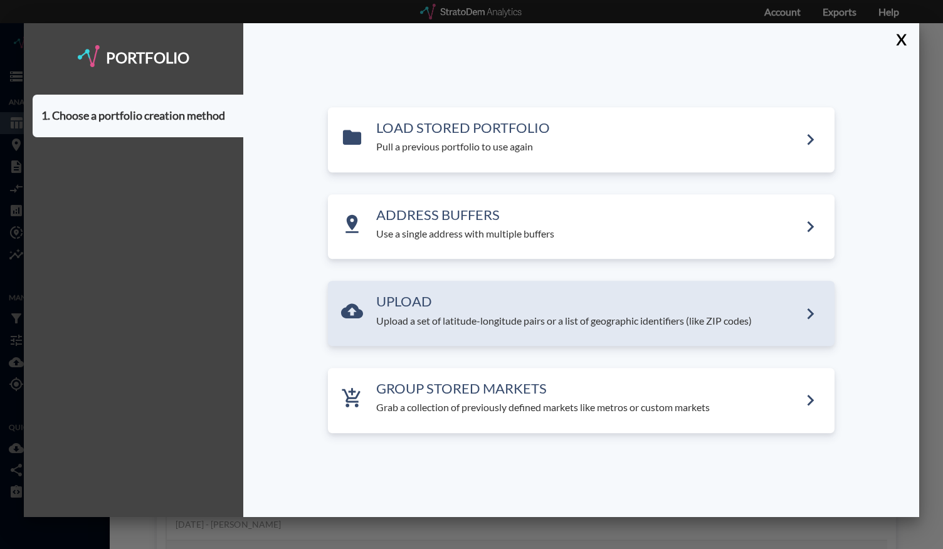
click at [455, 295] on h3 "UPLOAD" at bounding box center [587, 302] width 423 height 15
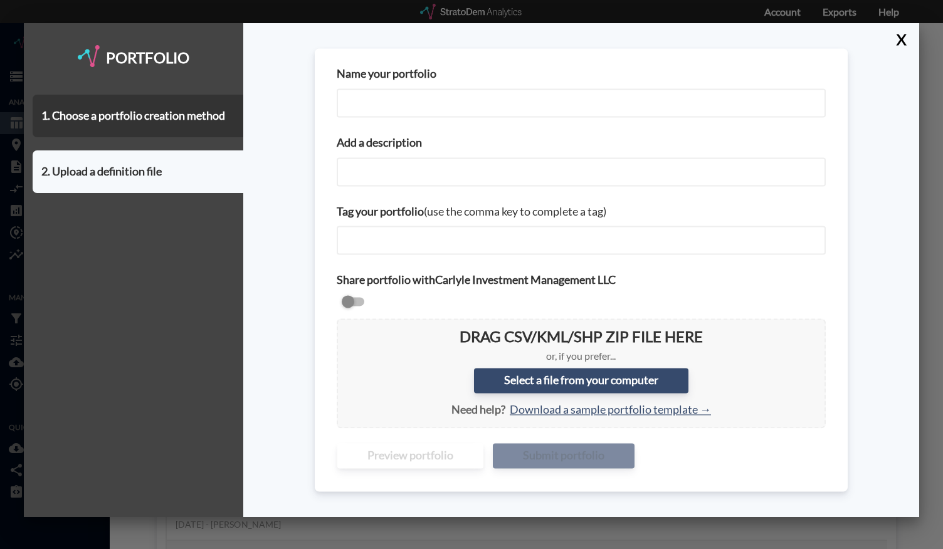
click at [413, 99] on input "Name your portfolio" at bounding box center [581, 102] width 489 height 29
type input "Chi City Centers v1"
click at [376, 167] on input "Add a description" at bounding box center [581, 171] width 489 height 29
paste input "Chi City Centers v1"
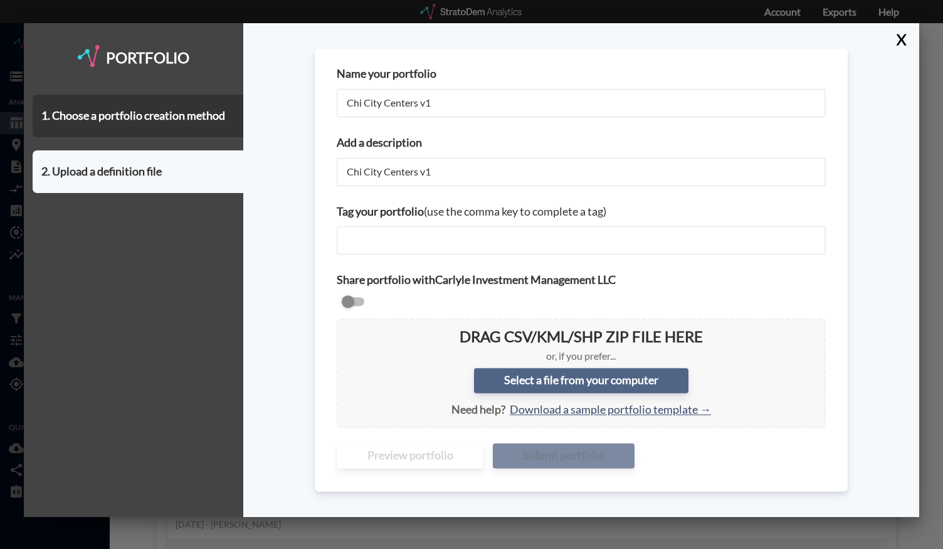
type input "Chi City Centers v1"
click at [471, 387] on label "Select a file from your computer" at bounding box center [581, 381] width 214 height 25
click at [347, 329] on input "Select a file from your computer" at bounding box center [347, 329] width 0 height 0
type input "C:\fakepath\Chicago City Centers - August 2025.csv"
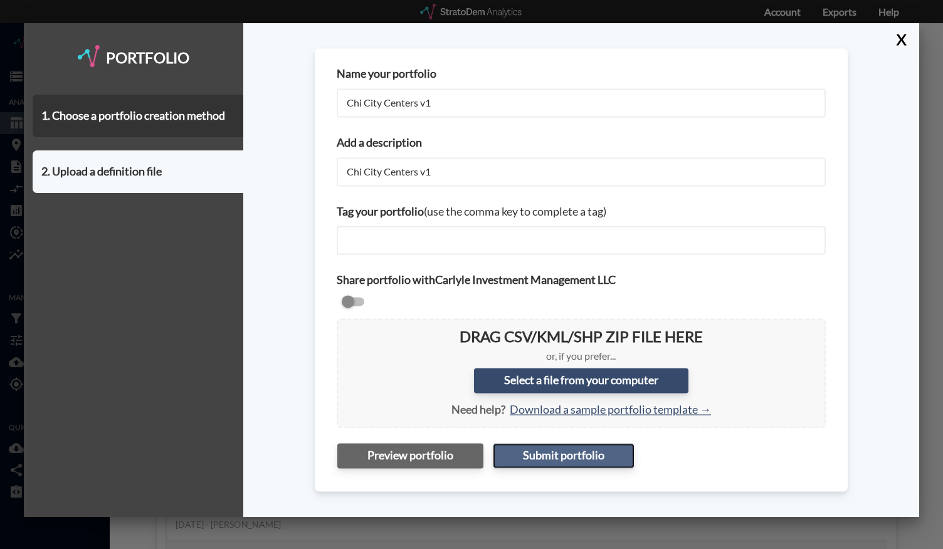
click at [471, 456] on button "Submit portfolio" at bounding box center [564, 455] width 142 height 25
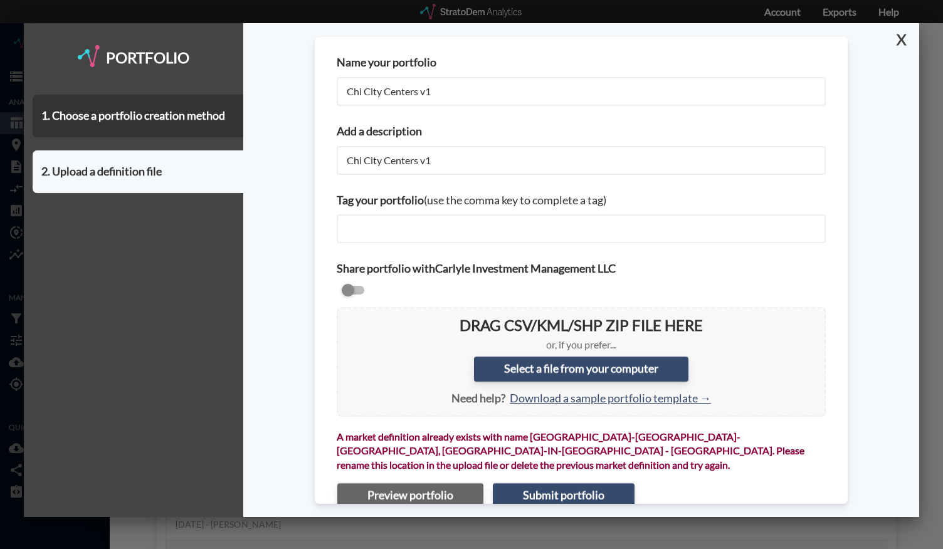
click at [471, 44] on button "X" at bounding box center [899, 39] width 22 height 33
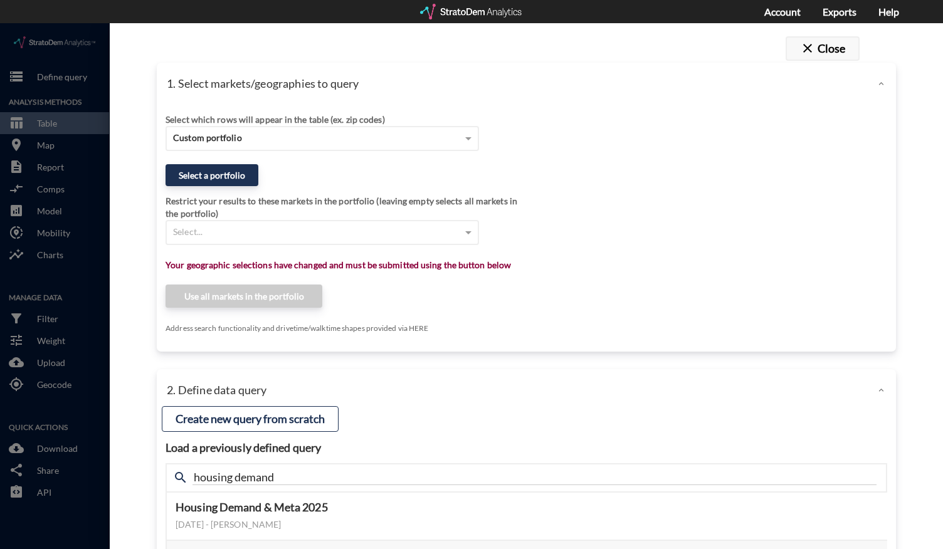
click span "close"
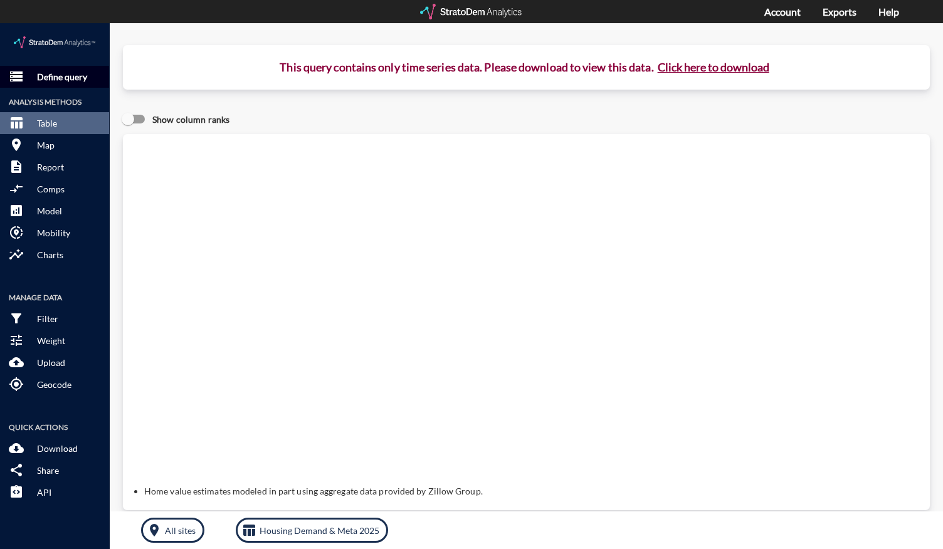
click p "Define query"
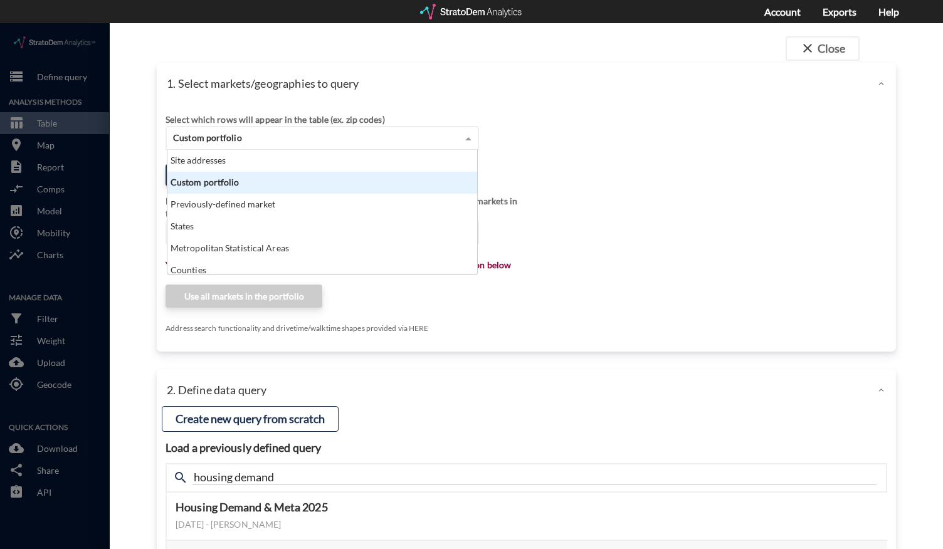
click div "Custom portfolio"
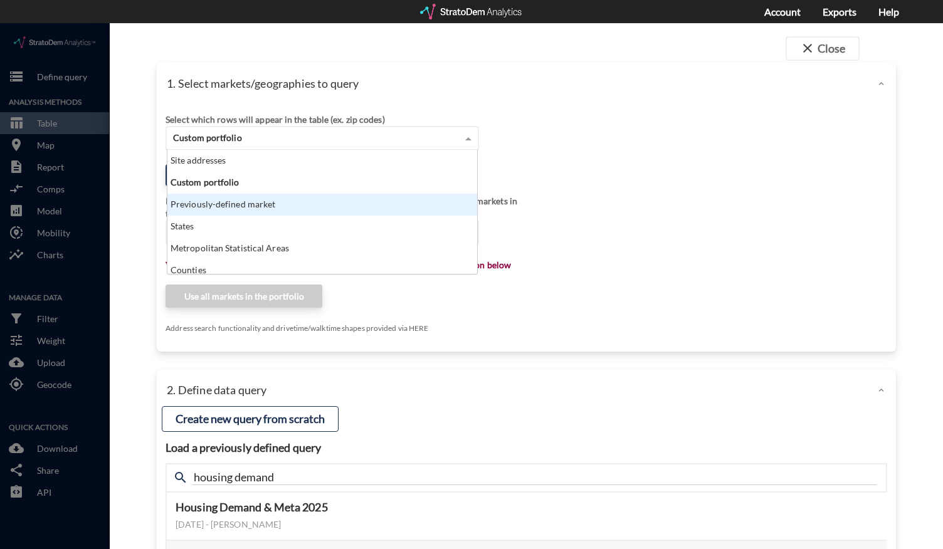
click div "Previously-defined market"
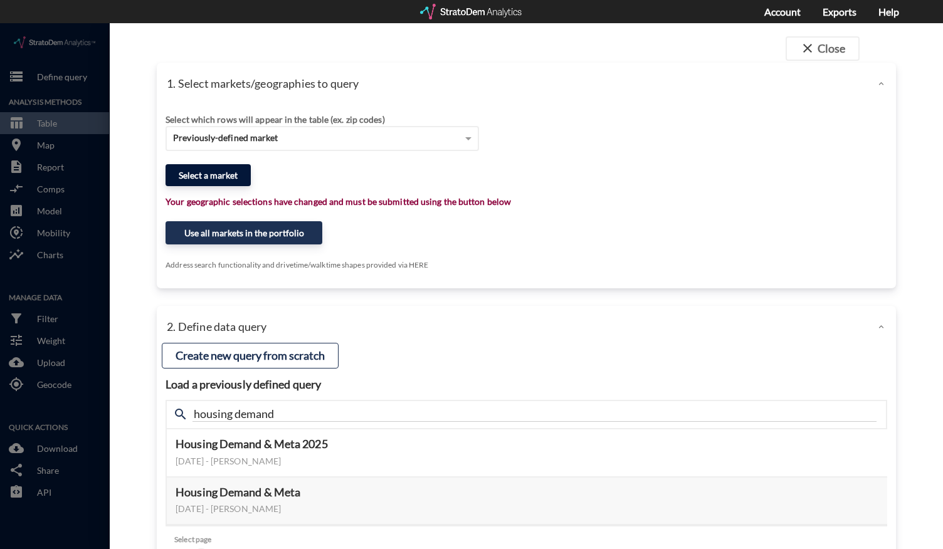
click button "Select a market"
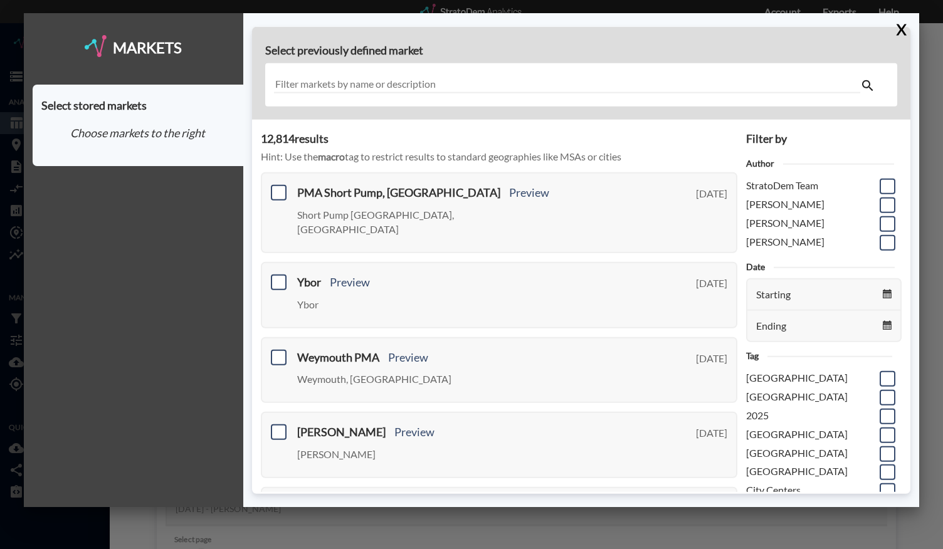
click at [312, 84] on input "text" at bounding box center [567, 84] width 587 height 17
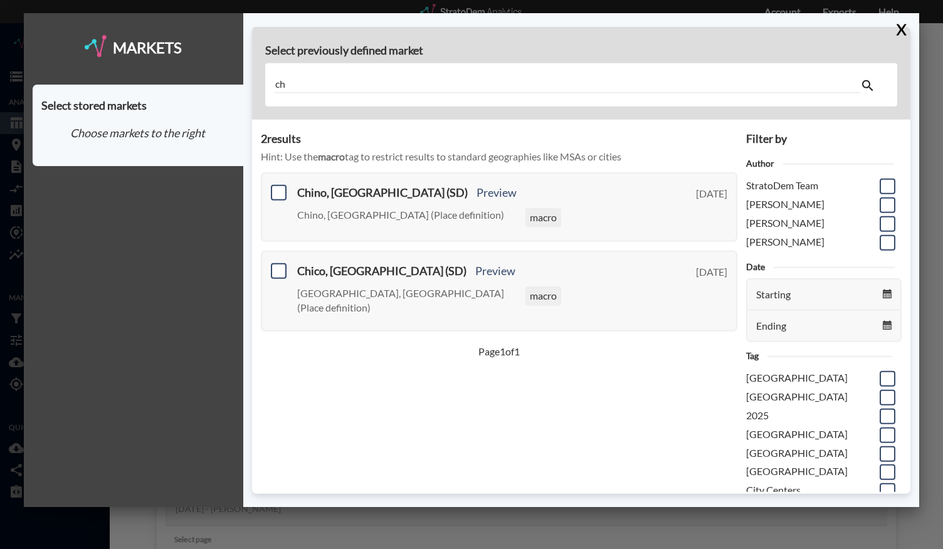
type input "c"
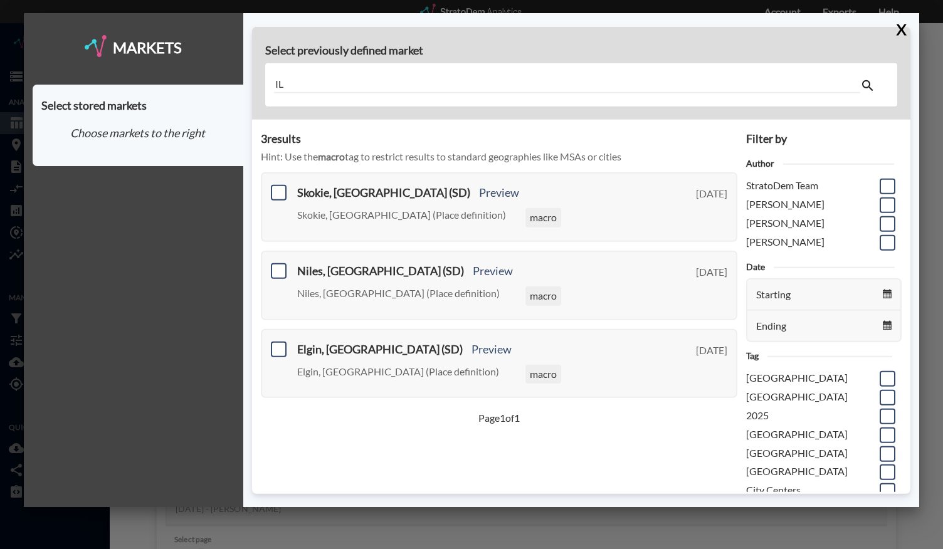
type input "I"
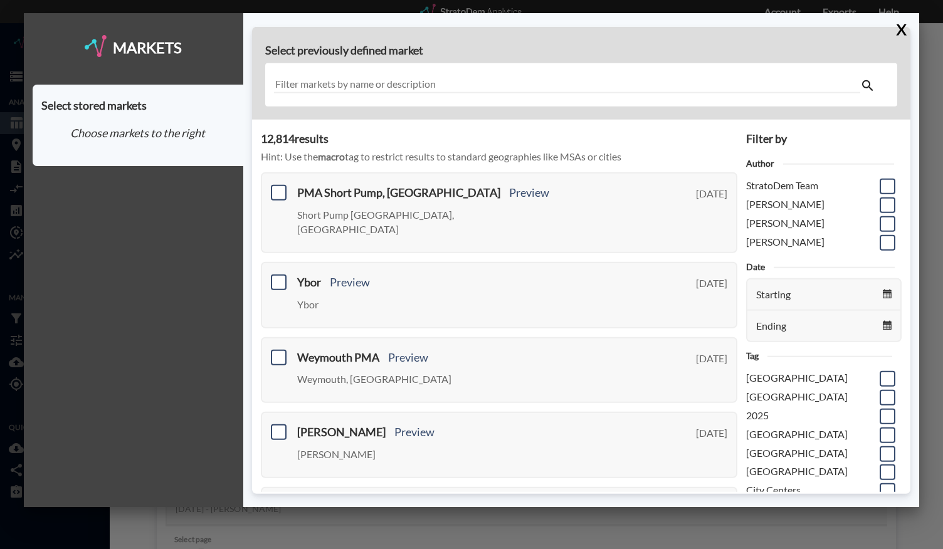
click at [471, 76] on input "text" at bounding box center [567, 84] width 587 height 17
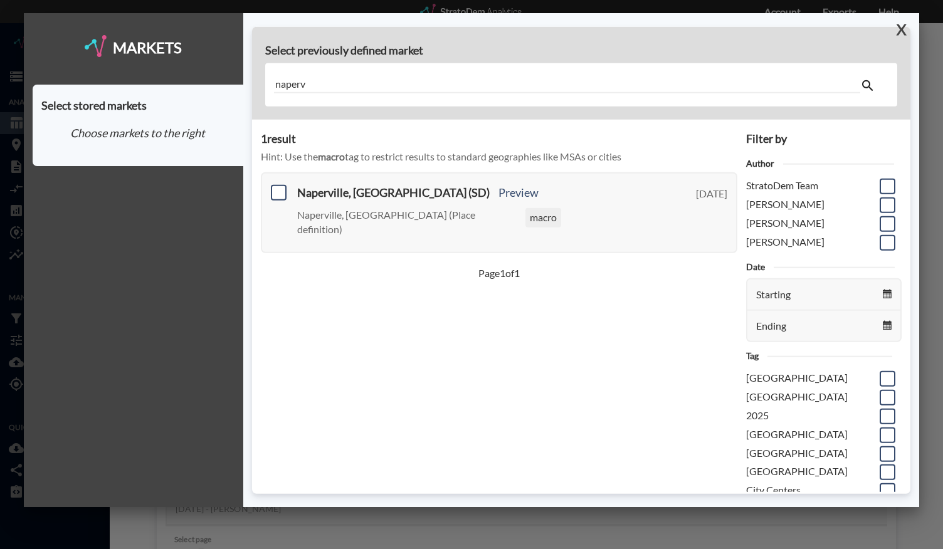
type input "naperv"
click at [471, 31] on button "X" at bounding box center [899, 29] width 22 height 33
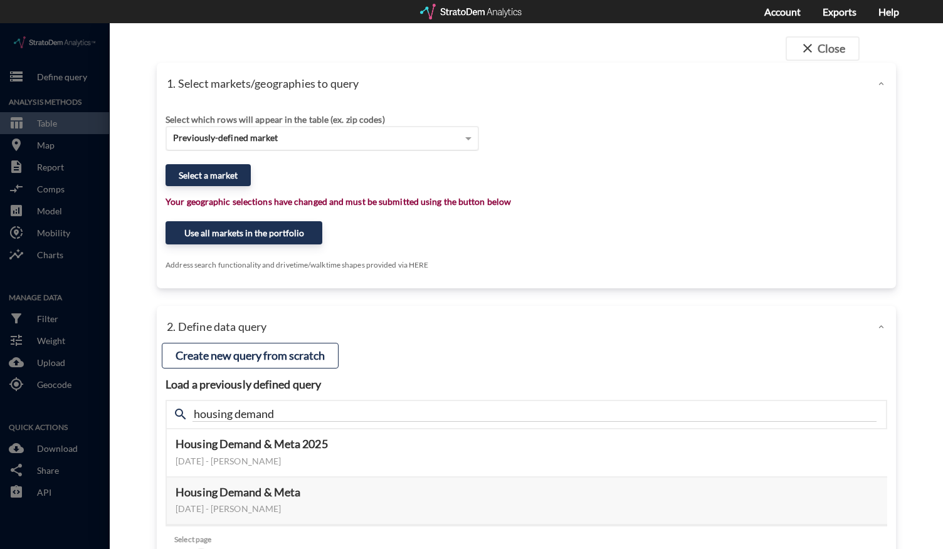
click span "Previously-defined market"
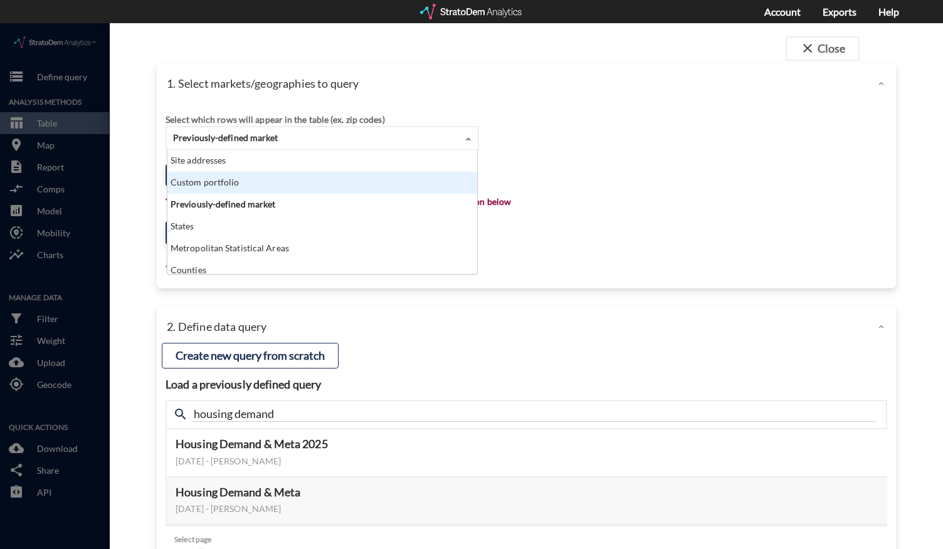
click div "Custom portfolio"
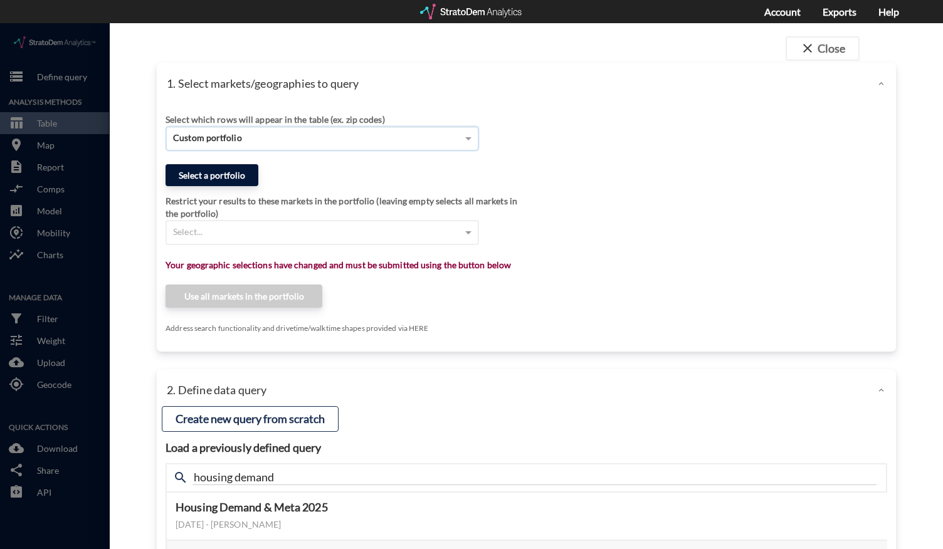
click button "Select a portfolio"
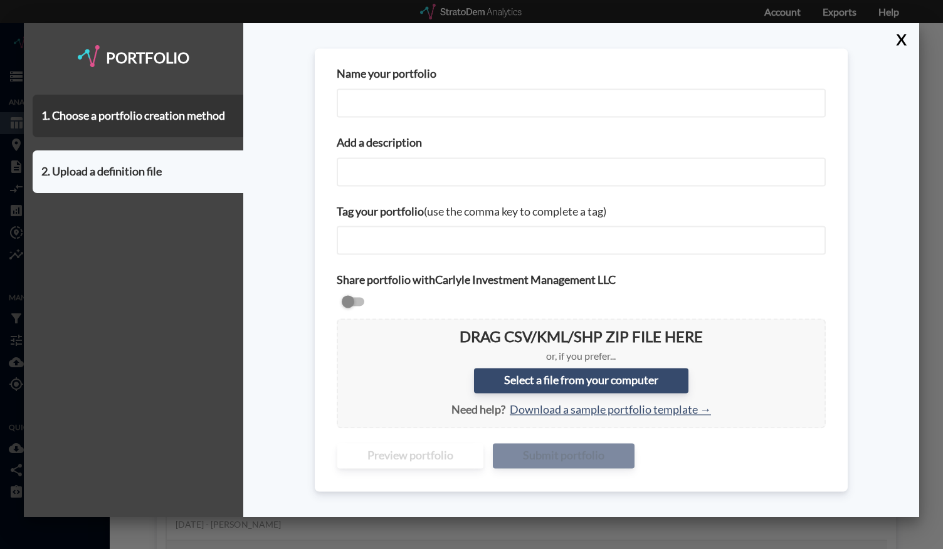
click at [398, 93] on input "Name your portfolio" at bounding box center [581, 102] width 489 height 29
type input "Chicago City Centers v1"
click at [465, 98] on input "Chicago City Centers v1" at bounding box center [581, 102] width 489 height 29
paste input "Chicago City Centers v1"
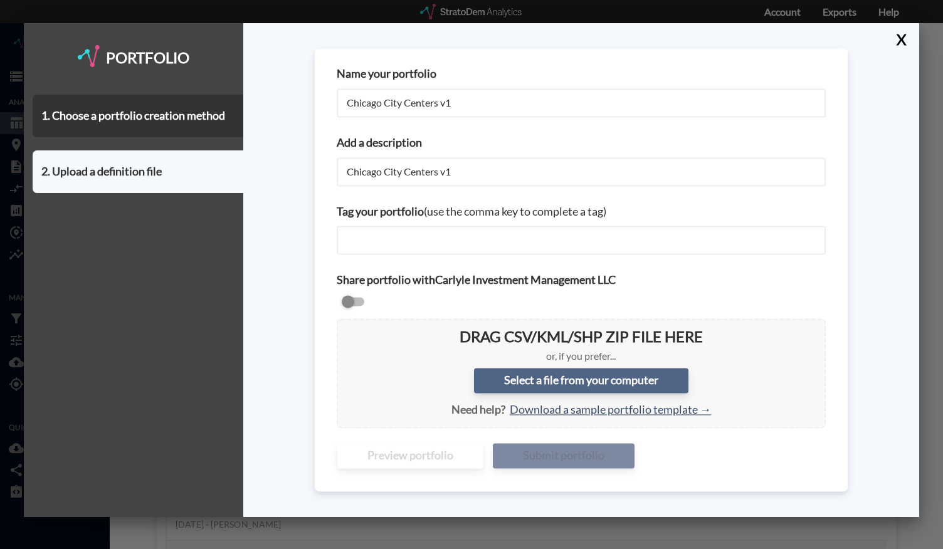
type input "Chicago City Centers v1"
click at [471, 377] on label "Select a file from your computer" at bounding box center [581, 381] width 214 height 25
click at [347, 329] on input "Select a file from your computer" at bounding box center [347, 329] width 0 height 0
type input "C:\fakepath\Chicago City Centers - August 2025.csv"
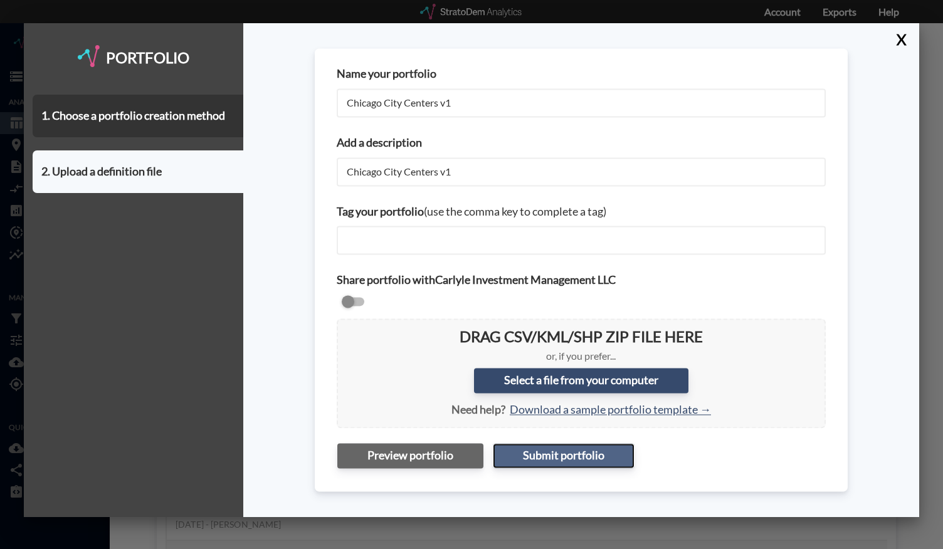
click at [471, 454] on button "Submit portfolio" at bounding box center [564, 455] width 142 height 25
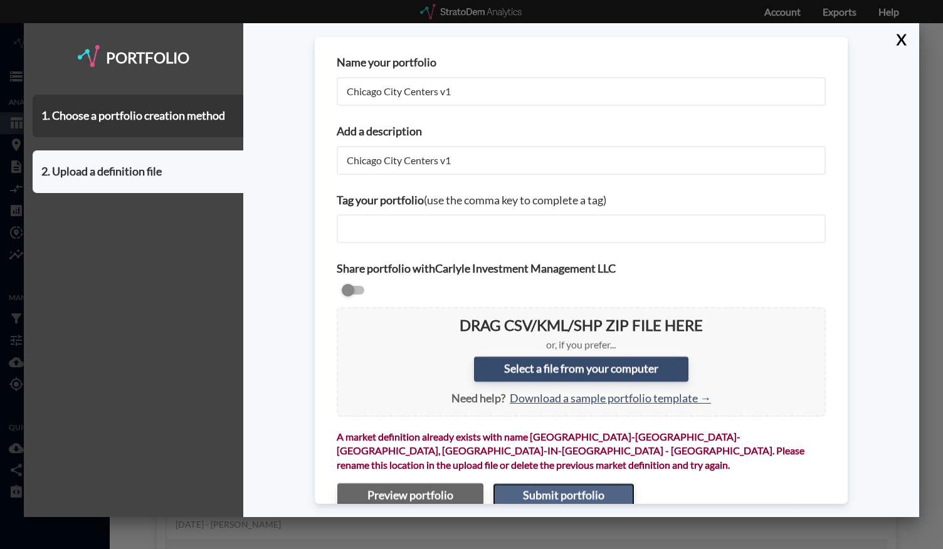
click at [471, 483] on button "Submit portfolio" at bounding box center [564, 495] width 142 height 25
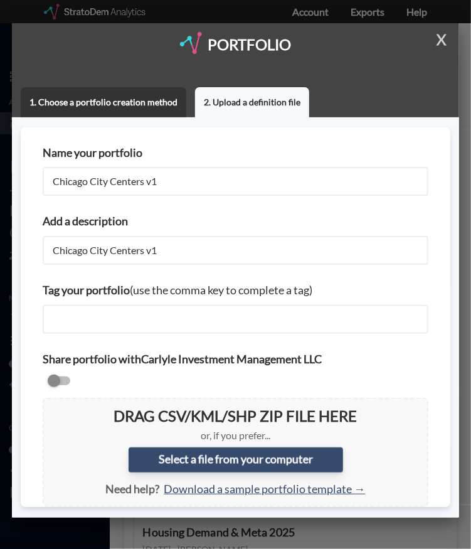
click at [445, 37] on button "X" at bounding box center [439, 39] width 22 height 33
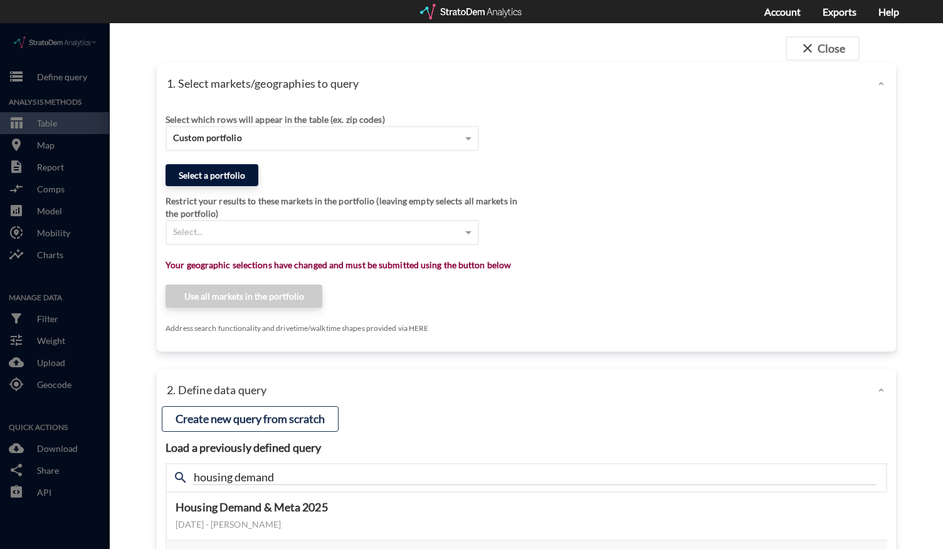
click button "Select a portfolio"
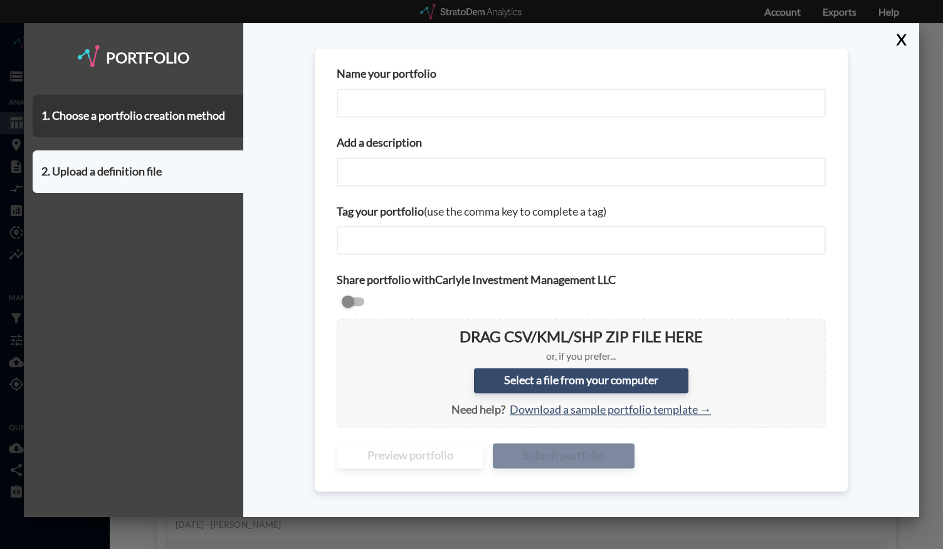
click at [372, 105] on input "Name your portfolio" at bounding box center [581, 102] width 489 height 29
type input "Chicago City Centers v2"
paste input "Chicago City Centers v2"
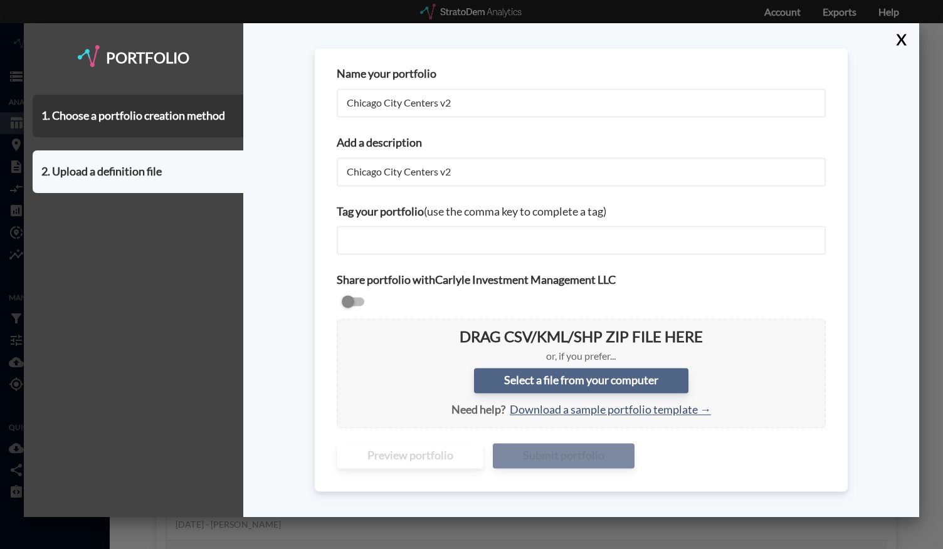
type input "Chicago City Centers v2"
click at [471, 381] on label "Select a file from your computer" at bounding box center [581, 381] width 214 height 25
click at [347, 329] on input "Select a file from your computer" at bounding box center [347, 329] width 0 height 0
click at [471, 43] on button "X" at bounding box center [899, 39] width 22 height 33
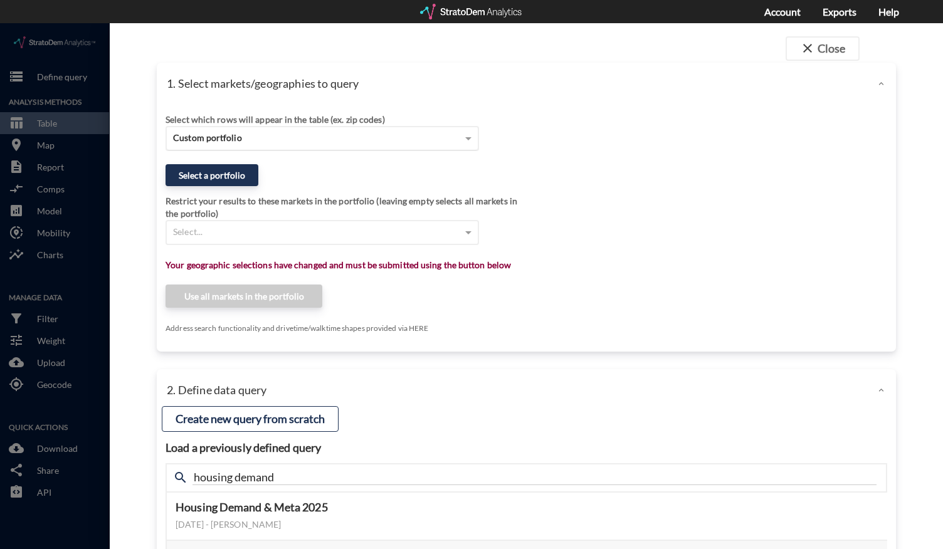
click div "Custom portfolio"
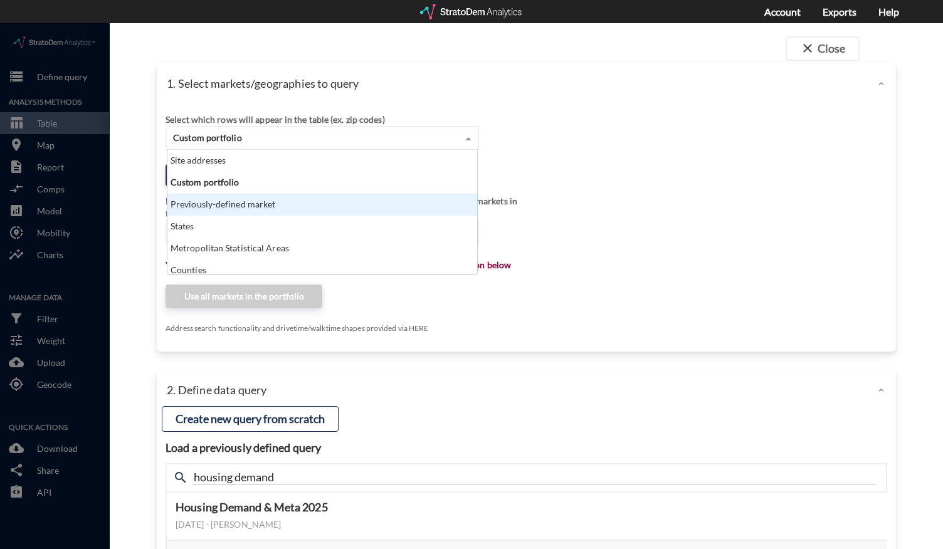
click div "Previously-defined market"
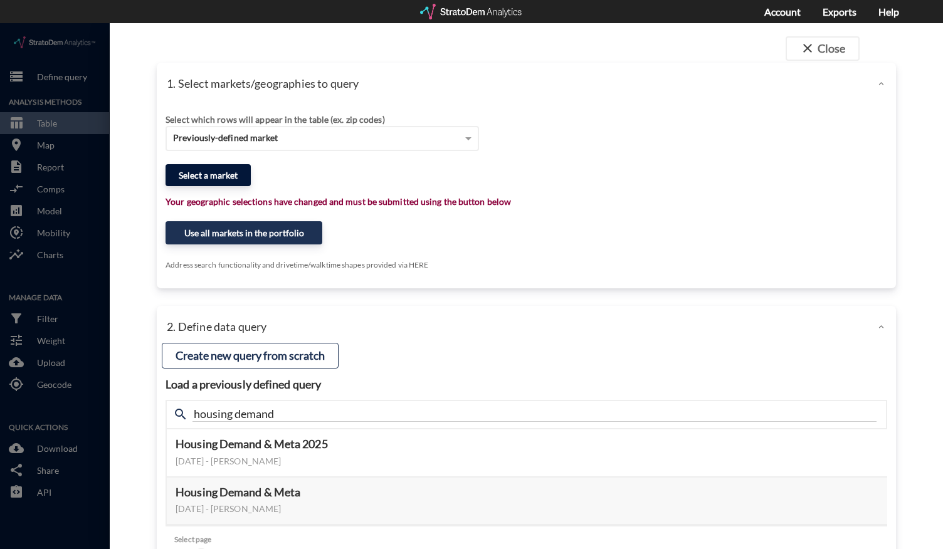
click button "Select a market"
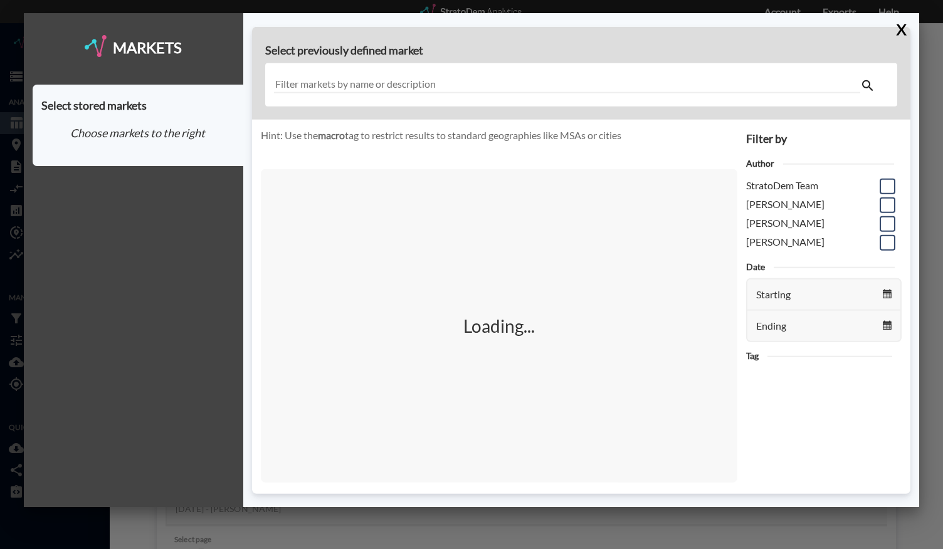
click at [341, 82] on input "text" at bounding box center [567, 84] width 587 height 17
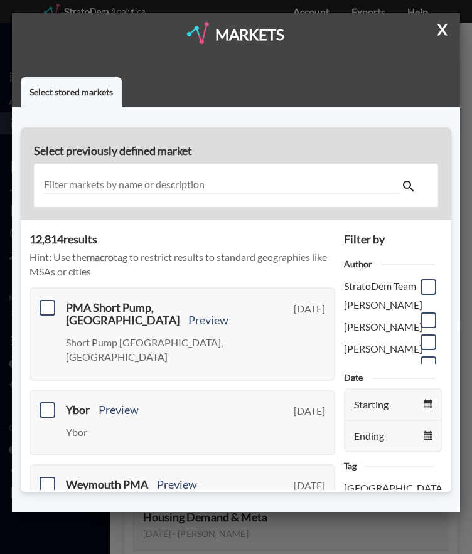
click at [111, 184] on input "text" at bounding box center [222, 185] width 358 height 17
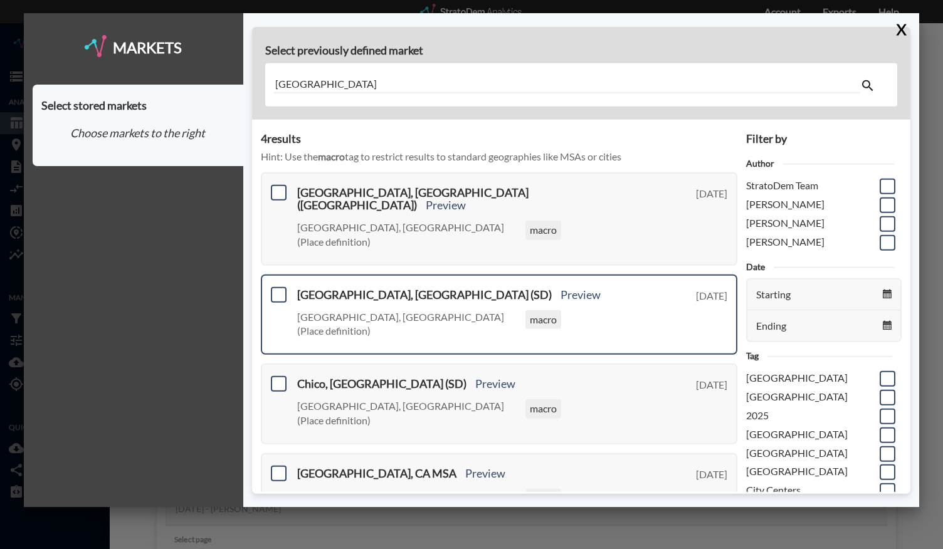
scroll to position [24, 0]
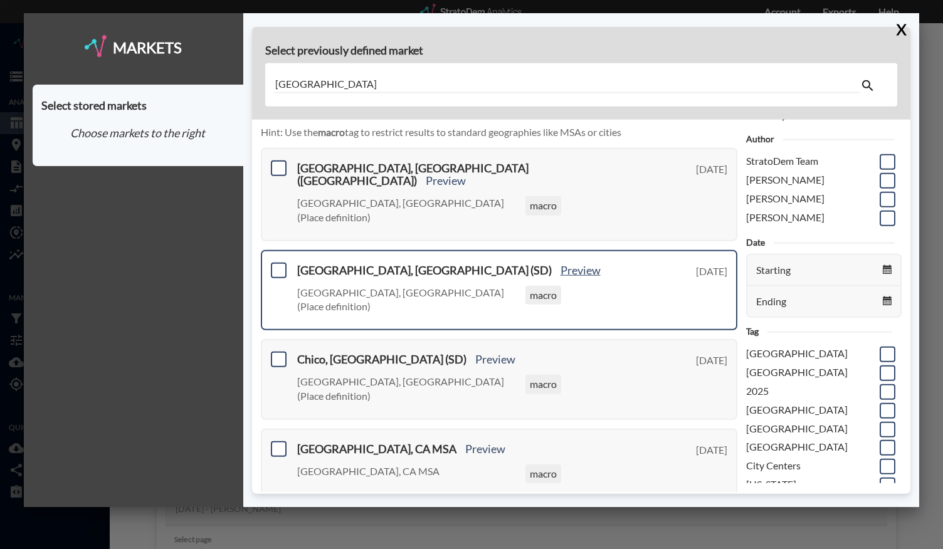
type input "chicago"
click at [471, 263] on link "Preview" at bounding box center [581, 270] width 40 height 14
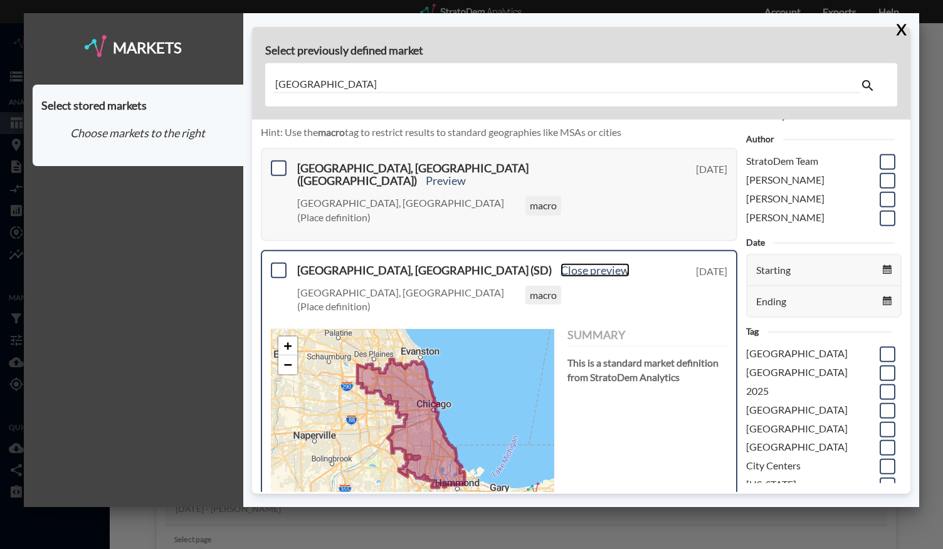
click at [471, 263] on link "Close preview" at bounding box center [595, 270] width 69 height 14
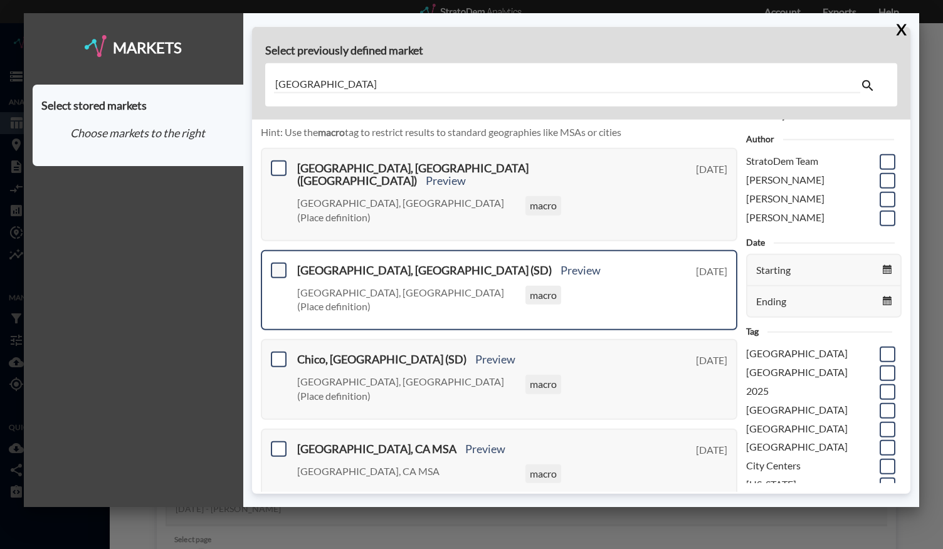
click at [275, 262] on span at bounding box center [279, 270] width 16 height 16
click at [277, 265] on input "checkbox" at bounding box center [277, 265] width 0 height 0
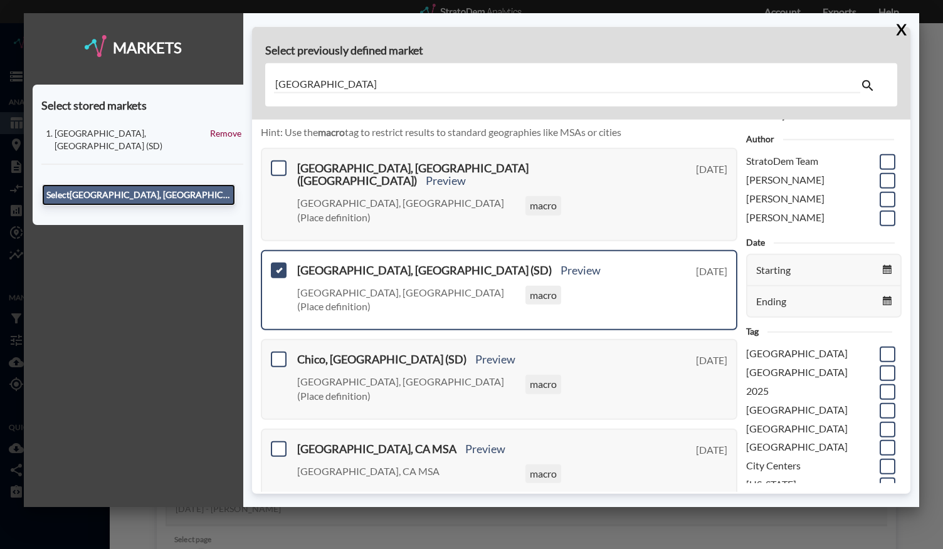
click at [198, 184] on button "Select Chicago, IL (SD)" at bounding box center [138, 194] width 193 height 21
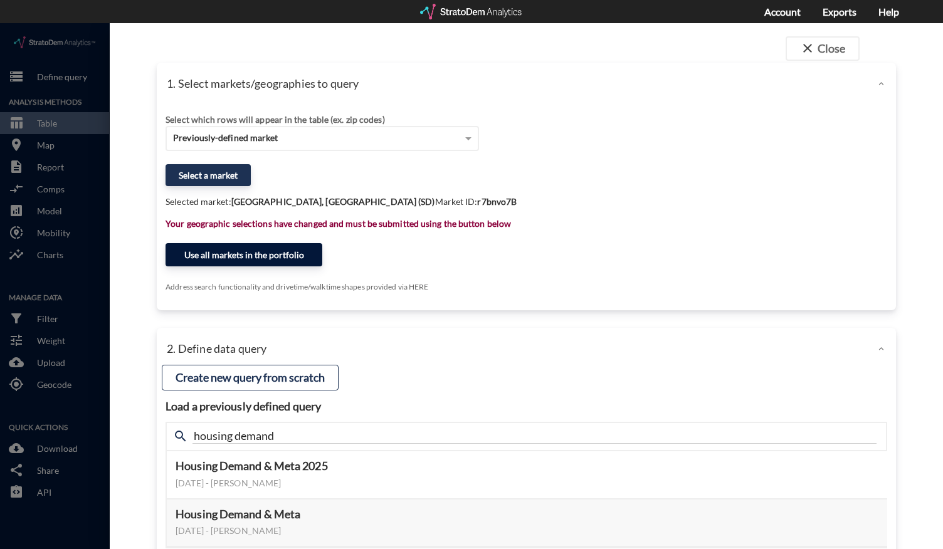
click button "Use all markets in the portfolio"
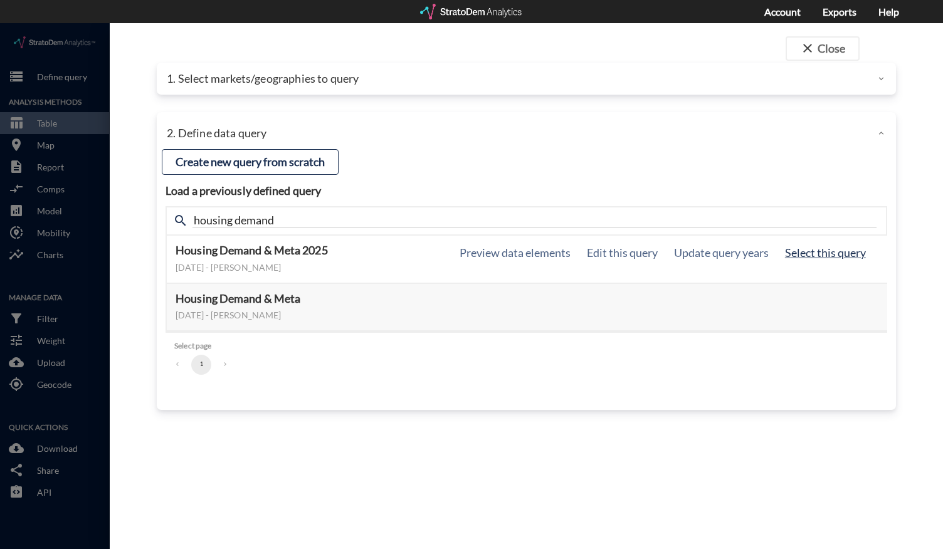
click button "Select this query"
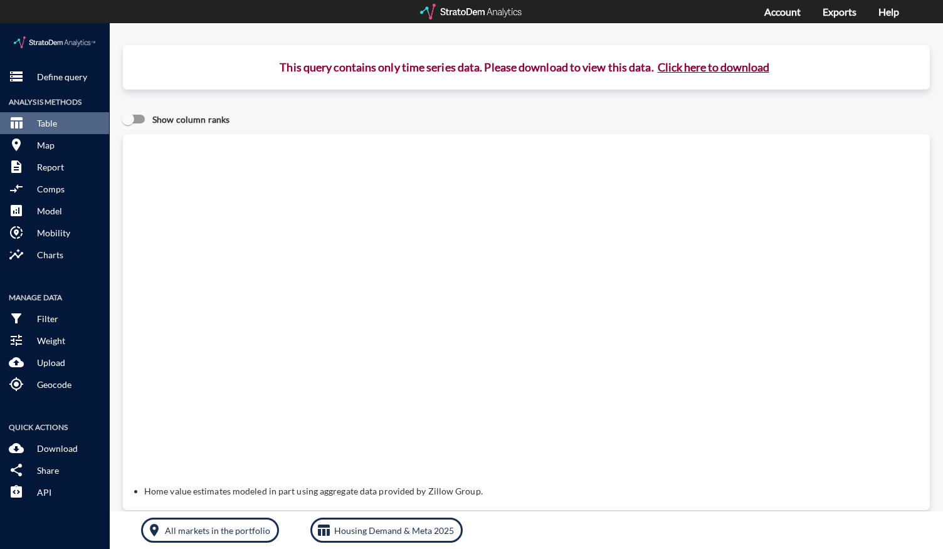
click button "Click here to download"
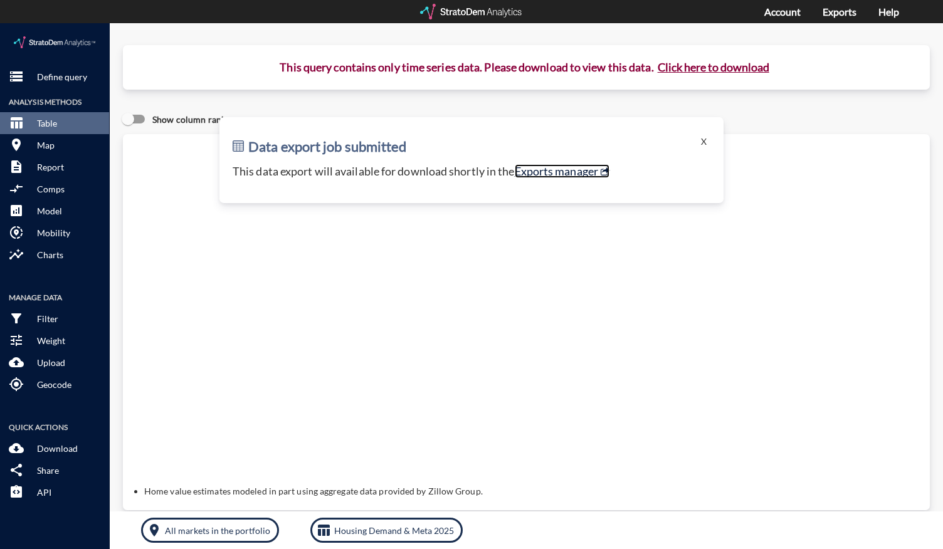
click link "Exports manager"
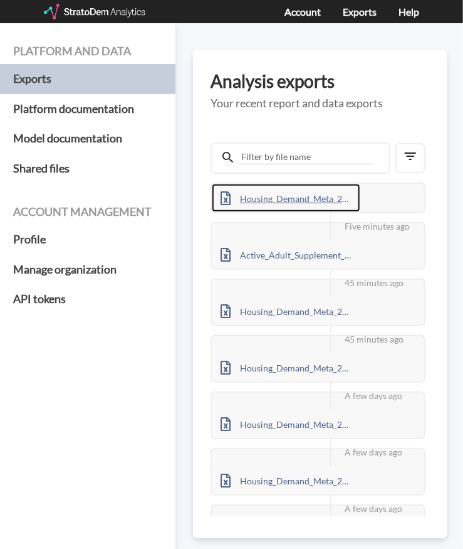
click at [300, 200] on div "Housing_Demand_Meta_2025_2025_08_18_site-addresses_6qWXBK7g.xlsx" at bounding box center [286, 198] width 149 height 28
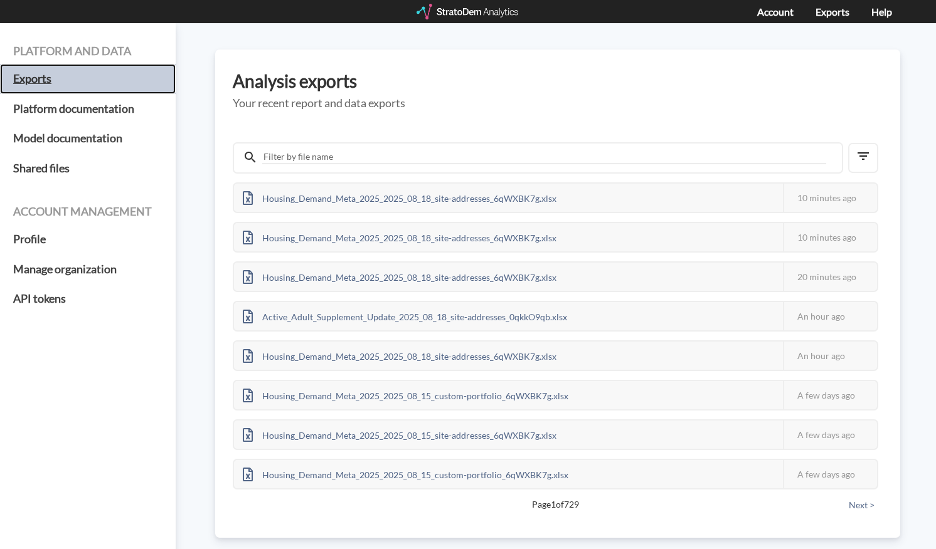
click at [122, 81] on h5 "Exports" at bounding box center [88, 79] width 176 height 30
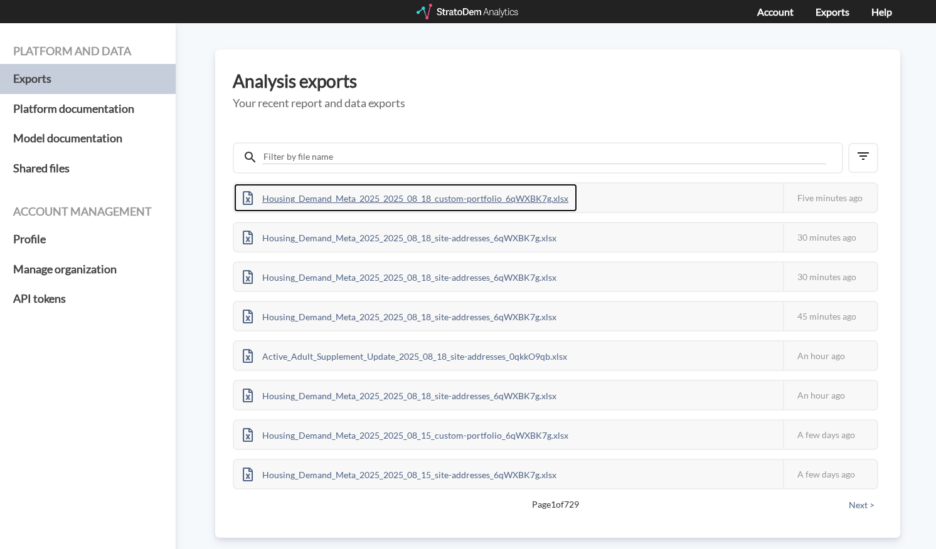
click at [396, 199] on div "Housing_Demand_Meta_2025_2025_08_18_custom-portfolio_6qWXBK7g.xlsx" at bounding box center [405, 198] width 343 height 28
